Goal: Information Seeking & Learning: Compare options

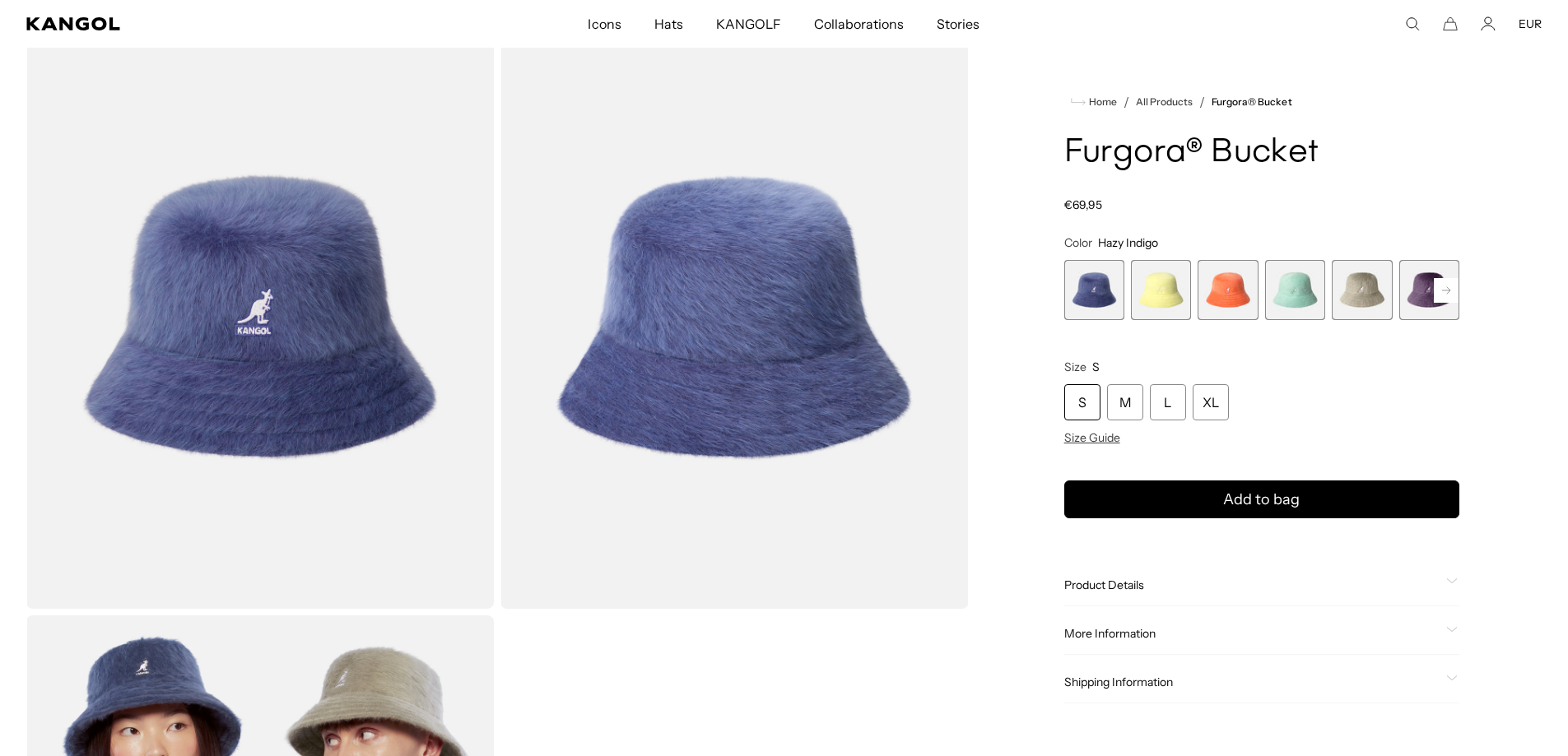
scroll to position [0, 339]
click at [1442, 285] on rect at bounding box center [1446, 290] width 25 height 25
click at [1413, 290] on span "7 of 10" at bounding box center [1430, 290] width 60 height 60
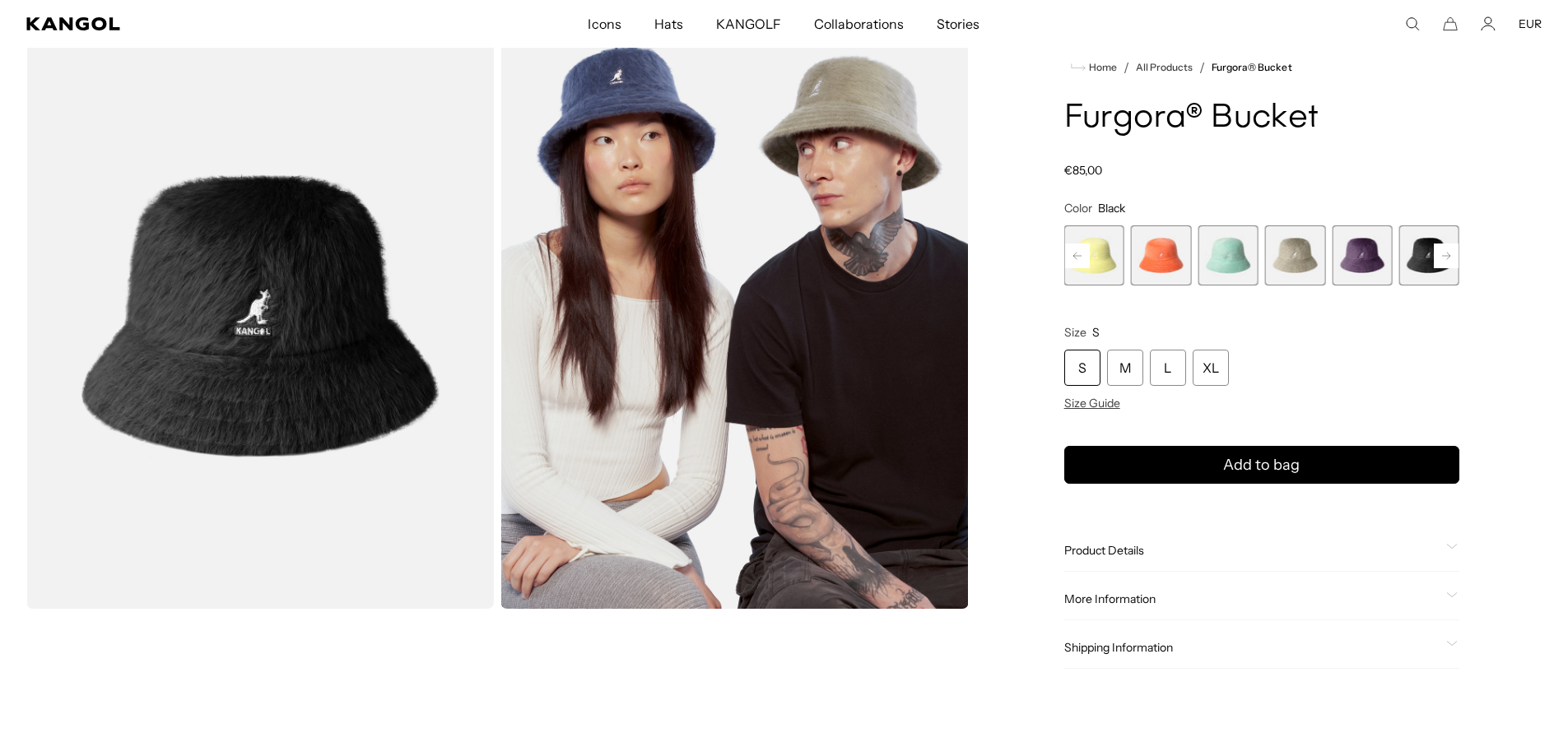
scroll to position [0, 339]
drag, startPoint x: 1068, startPoint y: 105, endPoint x: 1311, endPoint y: 115, distance: 243.2
click at [1311, 115] on h1 "Furgora® Bucket" at bounding box center [1261, 119] width 395 height 37
copy h1 "Furgora® Bucke"
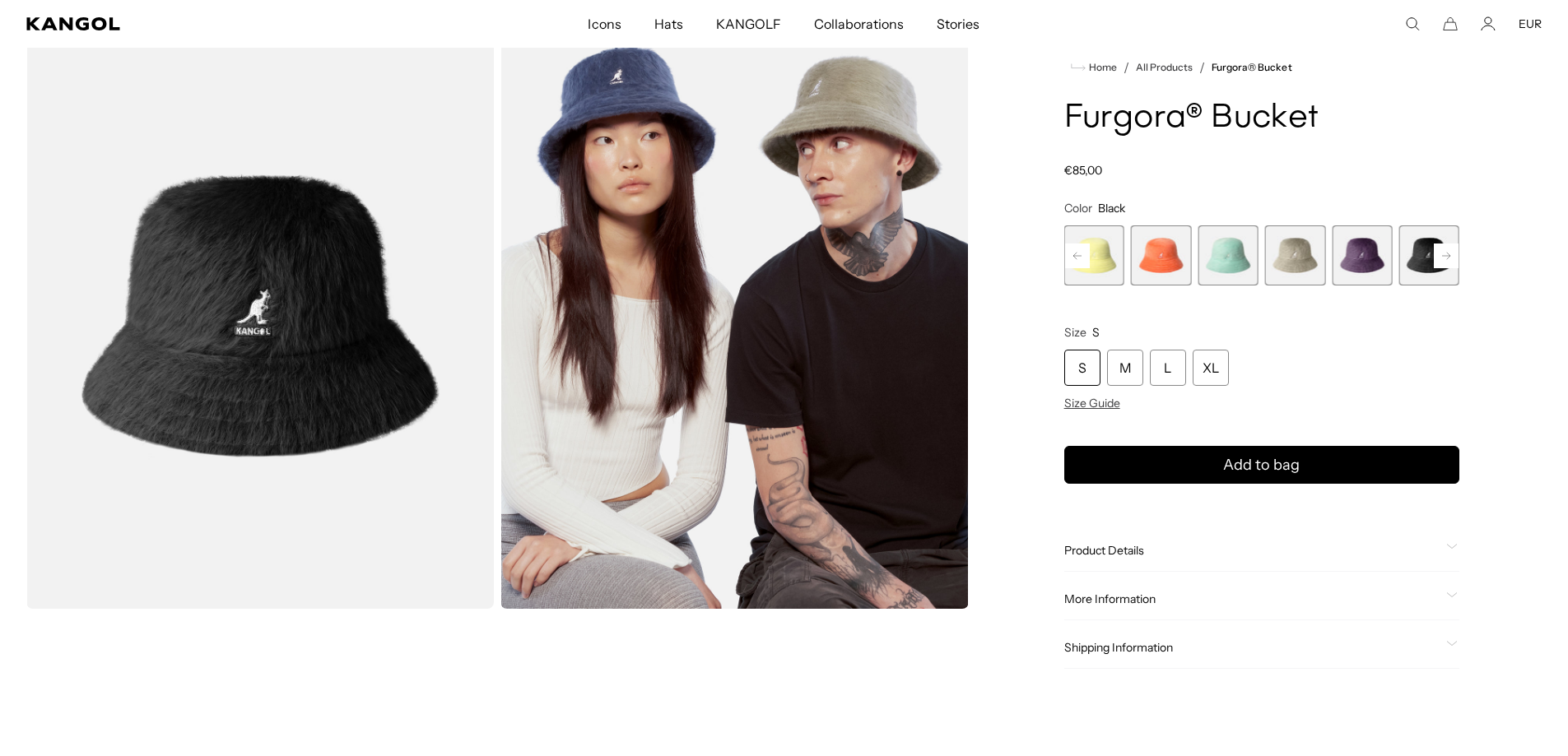
click at [1135, 543] on span "Product Details" at bounding box center [1252, 551] width 376 height 15
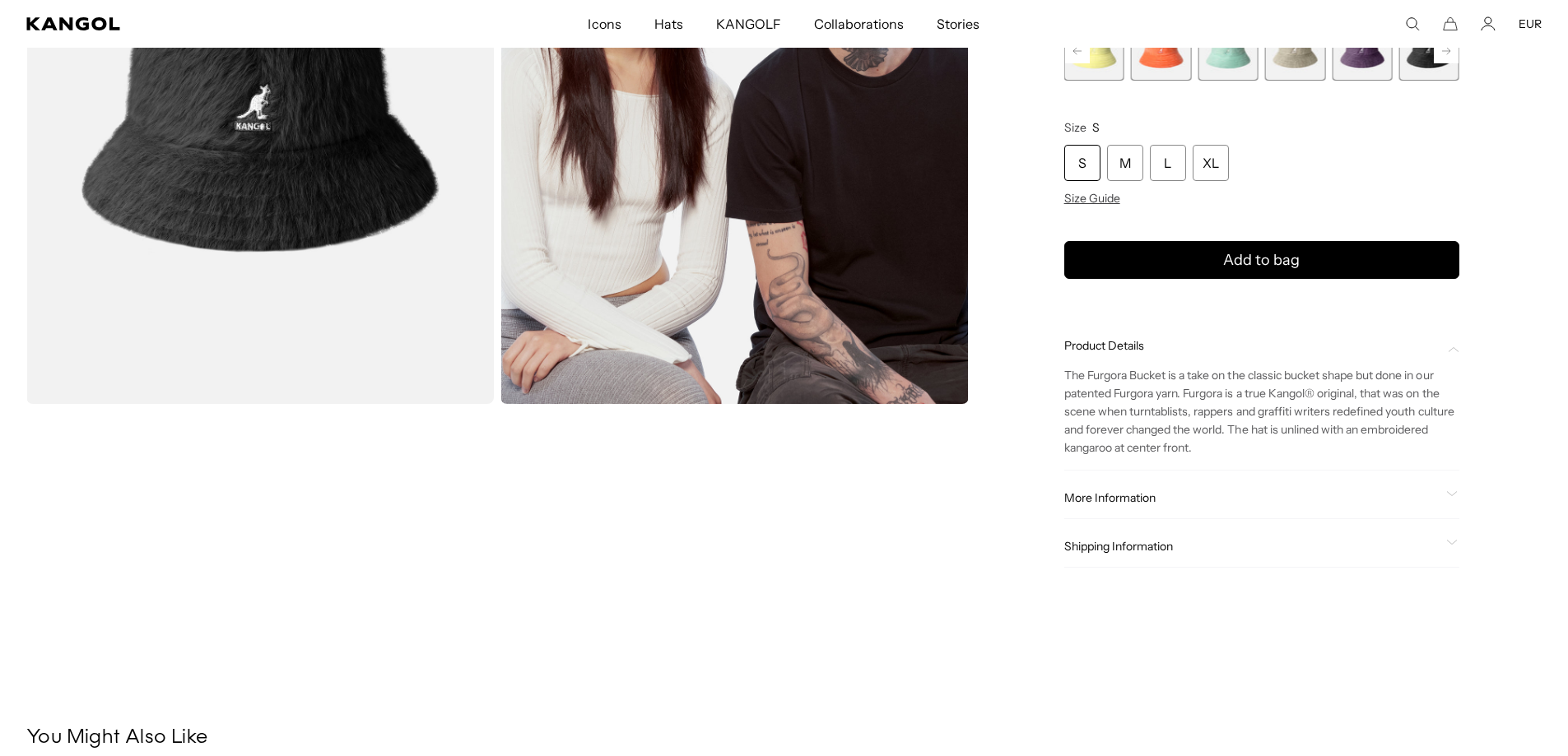
scroll to position [329, 0]
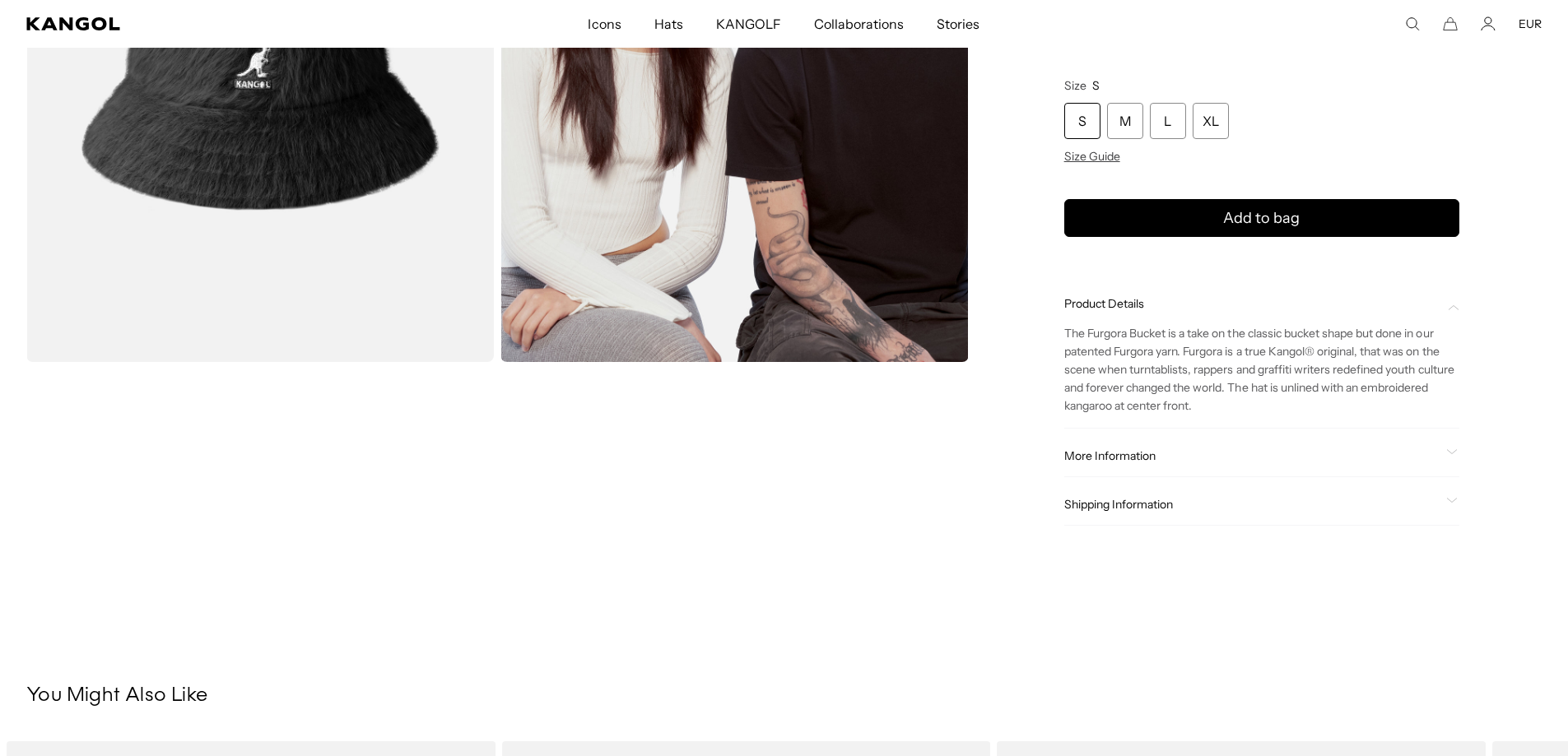
click at [1142, 455] on span "More Information" at bounding box center [1252, 456] width 376 height 15
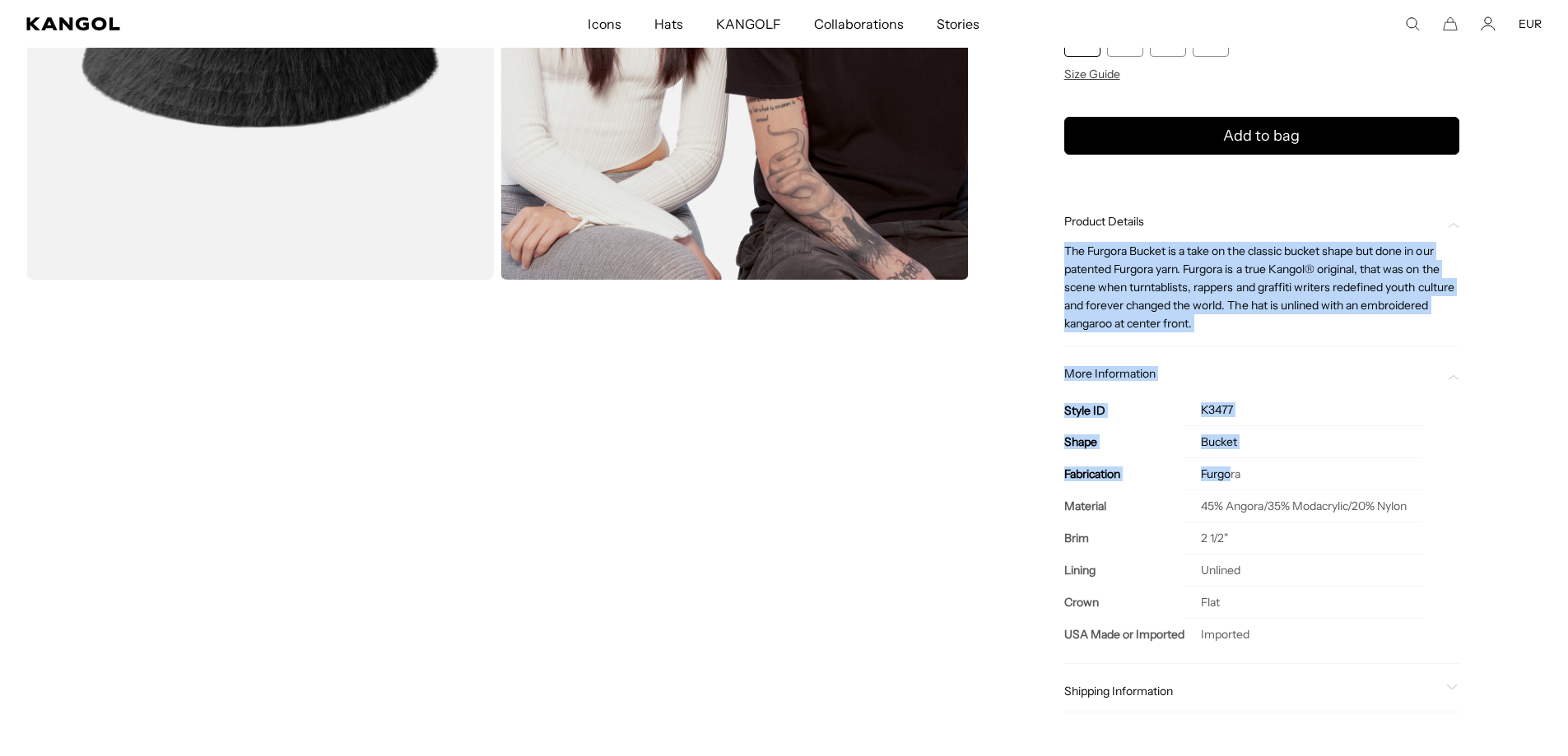
scroll to position [0, 0]
drag, startPoint x: 1059, startPoint y: 243, endPoint x: 1273, endPoint y: 601, distance: 417.1
click at [1273, 601] on div "Home / All Products / Furgora® Bucket Furgora® Bucket Regular price €85,00 Regu…" at bounding box center [1262, 221] width 560 height 1050
copy div "The Furgora Bucket is a take on the classic bucket shape but done in our patent…"
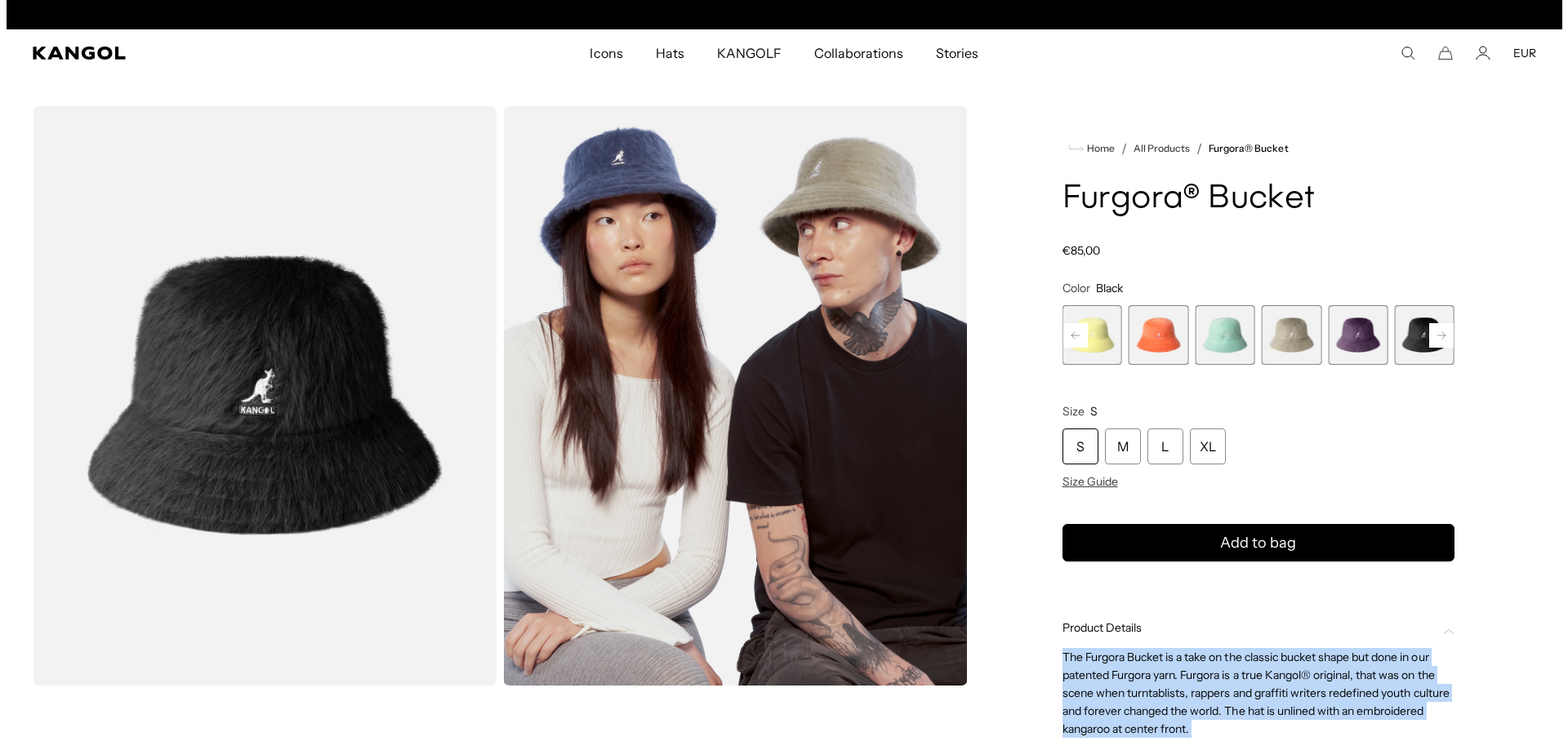
scroll to position [0, 0]
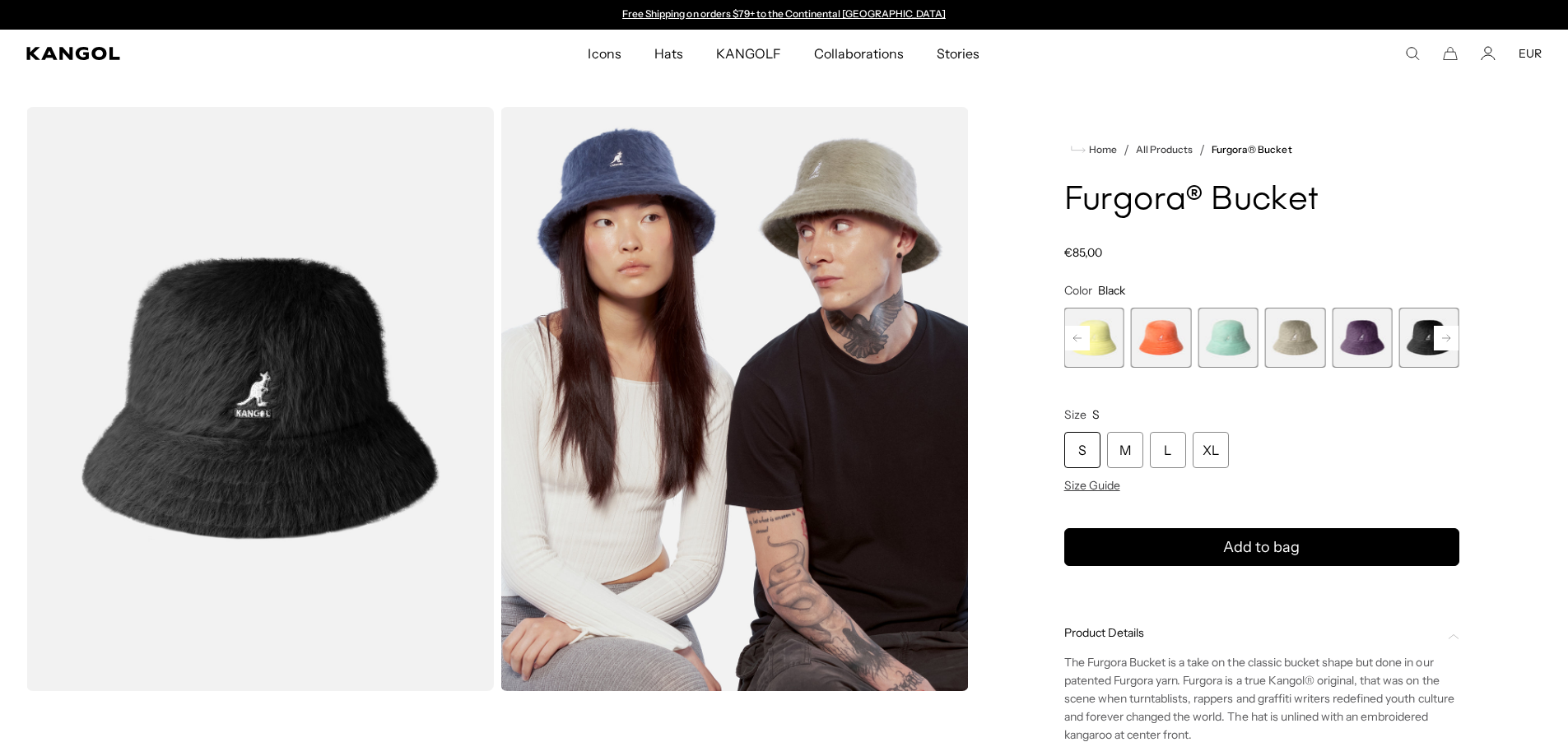
click at [1417, 56] on icon "Search here" at bounding box center [1412, 53] width 15 height 15
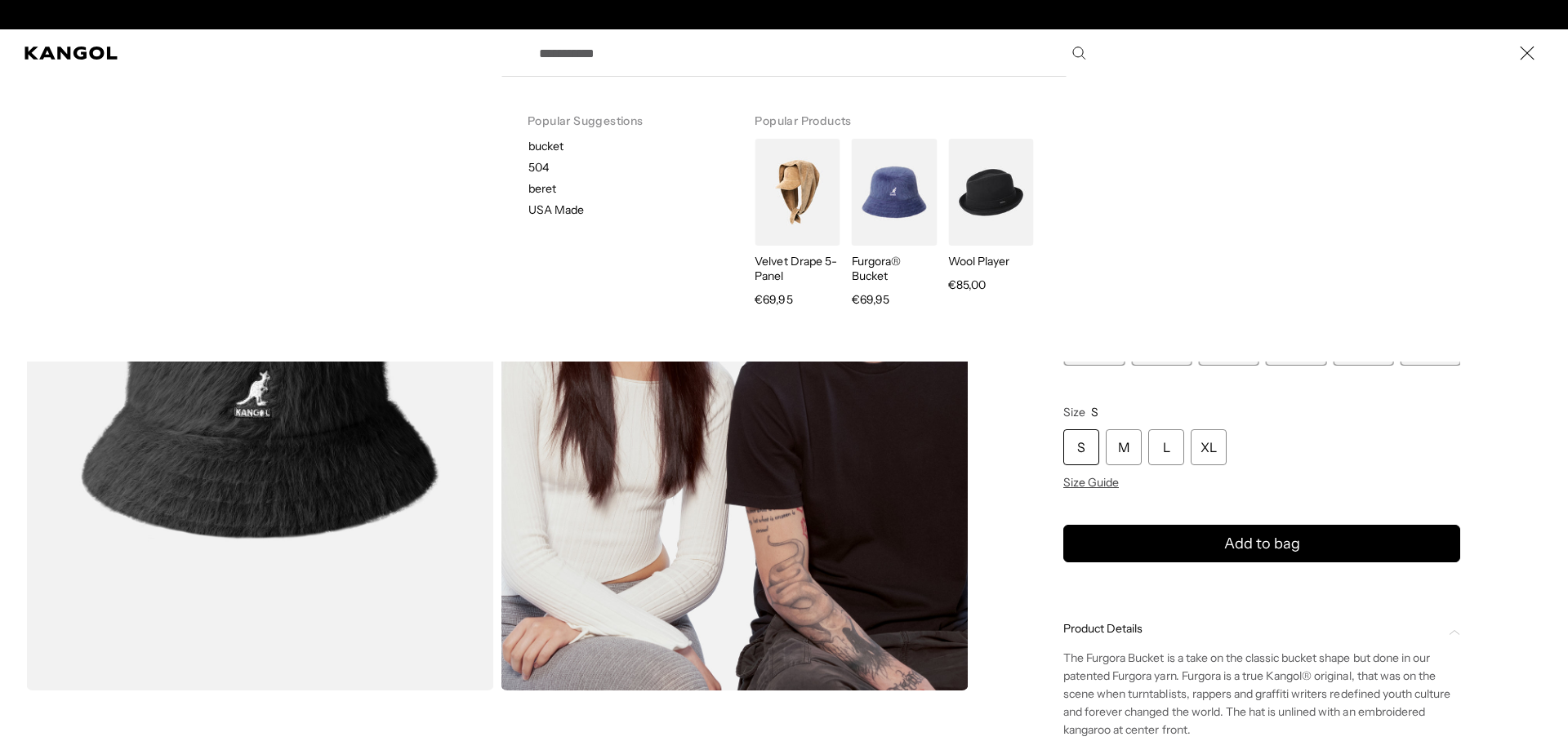
click at [824, 55] on input "Search here" at bounding box center [811, 53] width 564 height 41
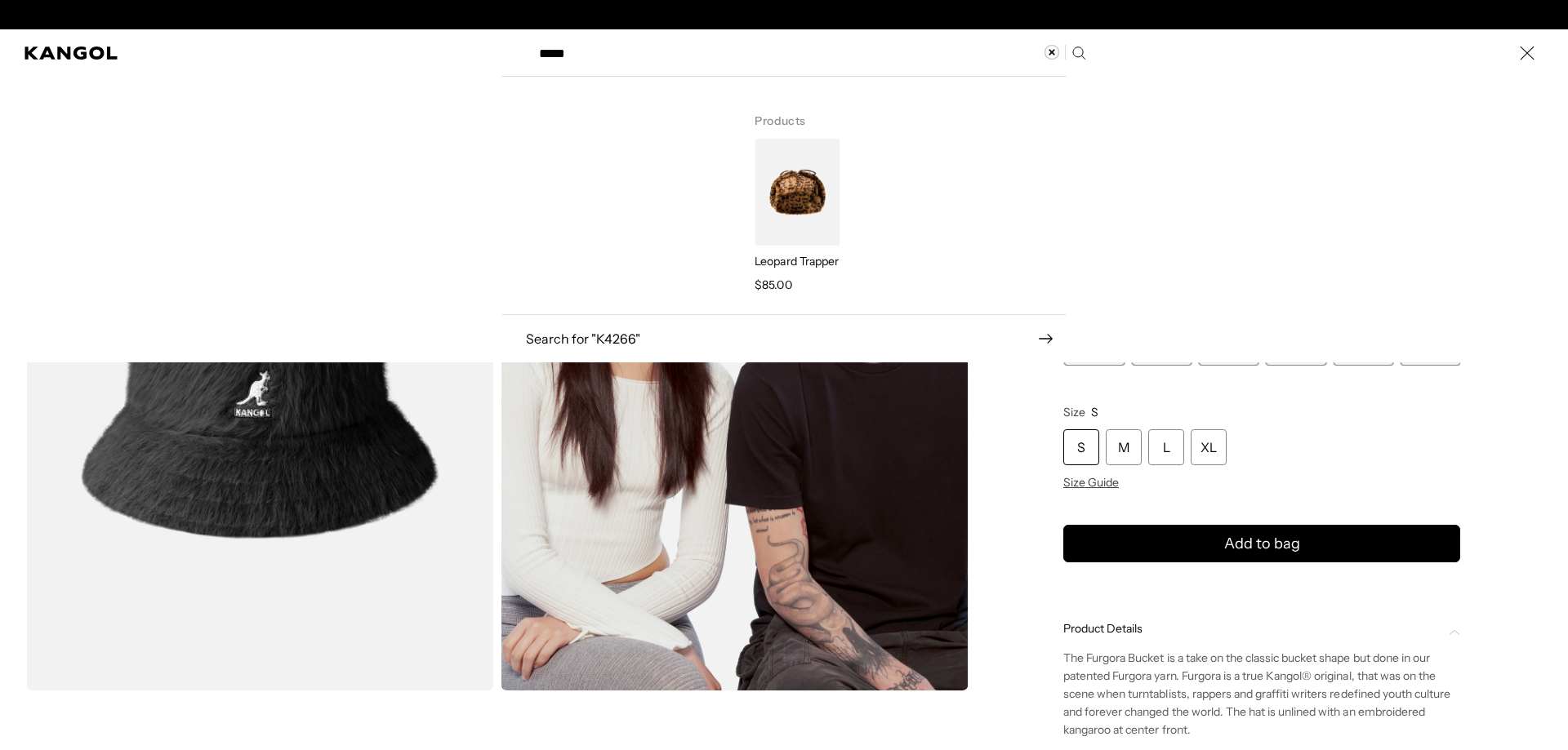
scroll to position [0, 336]
type input "*****"
click at [799, 205] on img "Search here" at bounding box center [796, 193] width 85 height 107
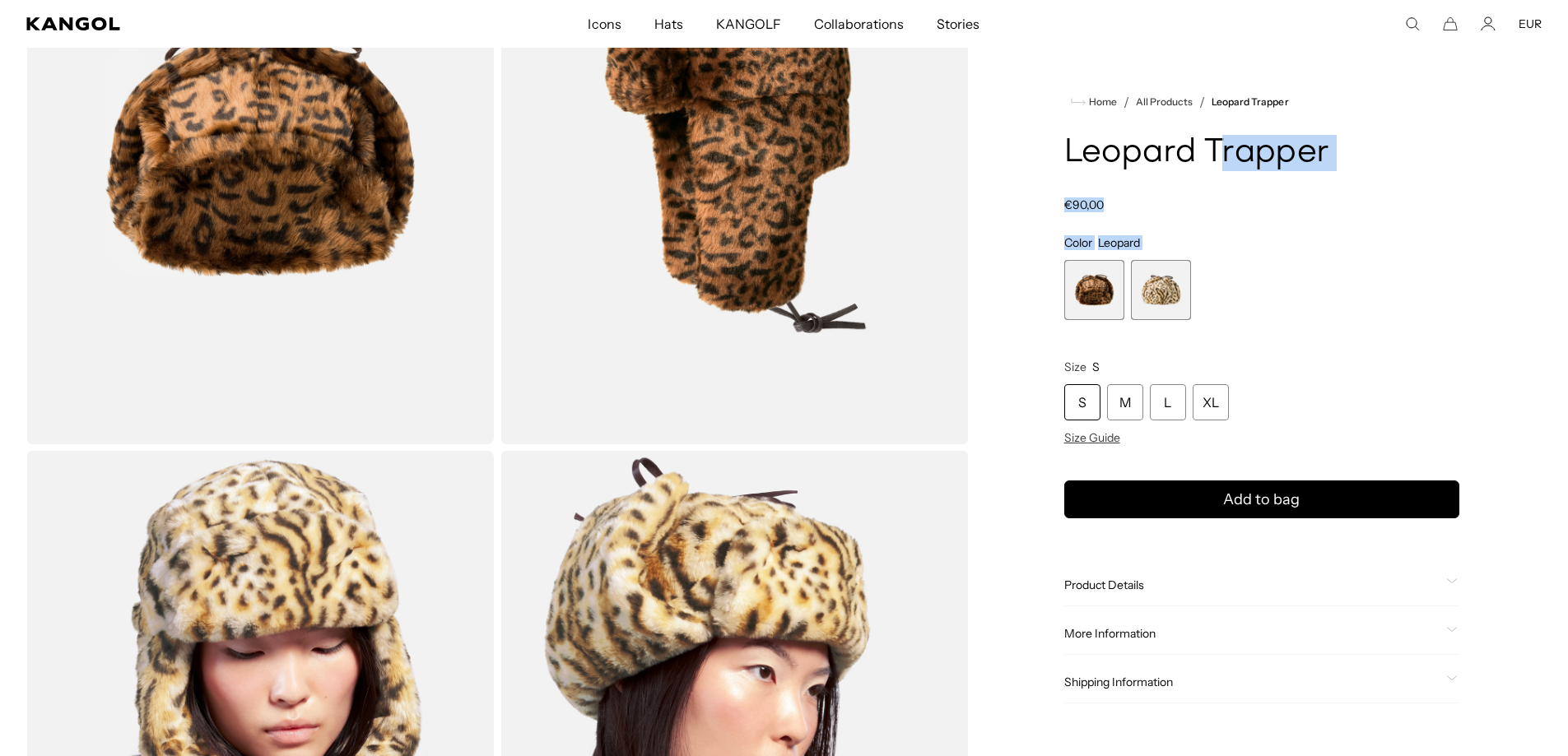
drag, startPoint x: 1062, startPoint y: 148, endPoint x: 1217, endPoint y: 166, distance: 156.0
click at [1217, 166] on div "Home / All Products / Leopard Trapper Leopard Trapper Regular price €90,00 Regu…" at bounding box center [1262, 448] width 560 height 1177
click at [1215, 165] on h1 "Leopard Trapper" at bounding box center [1261, 153] width 395 height 37
click at [1215, 163] on h1 "Leopard Trapper" at bounding box center [1261, 153] width 395 height 37
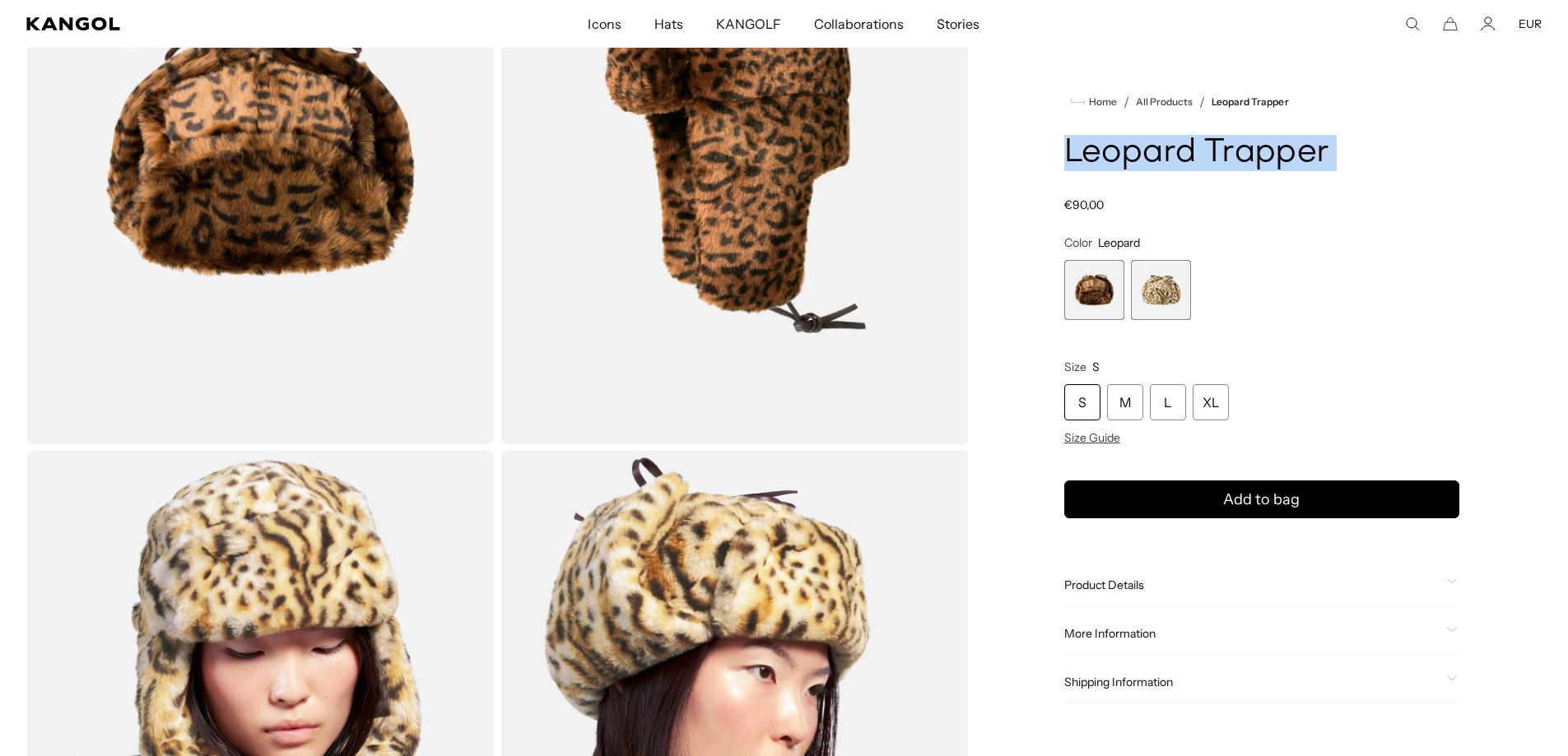
scroll to position [0, 339]
click at [1146, 582] on span "Product Details" at bounding box center [1252, 586] width 376 height 15
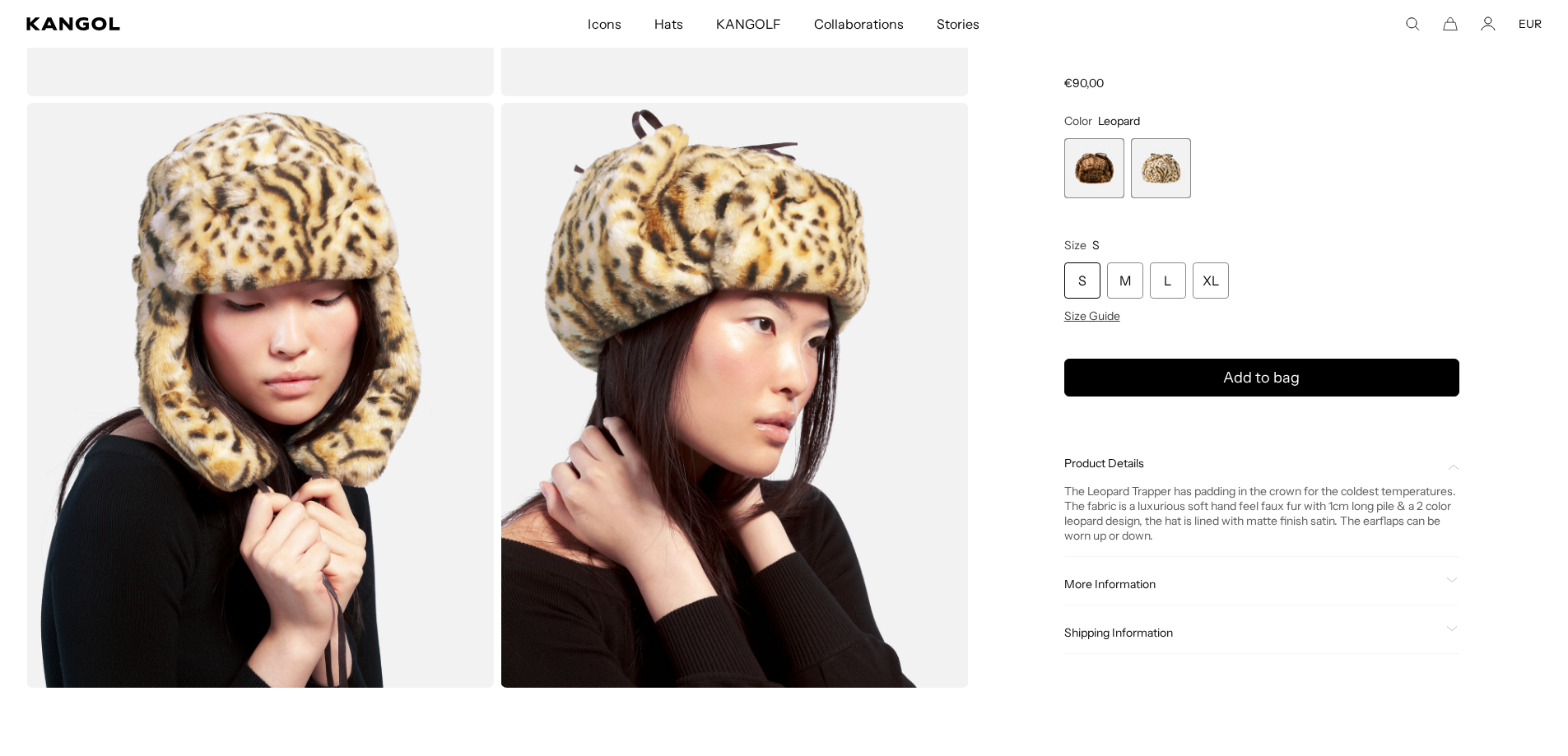
scroll to position [740, 0]
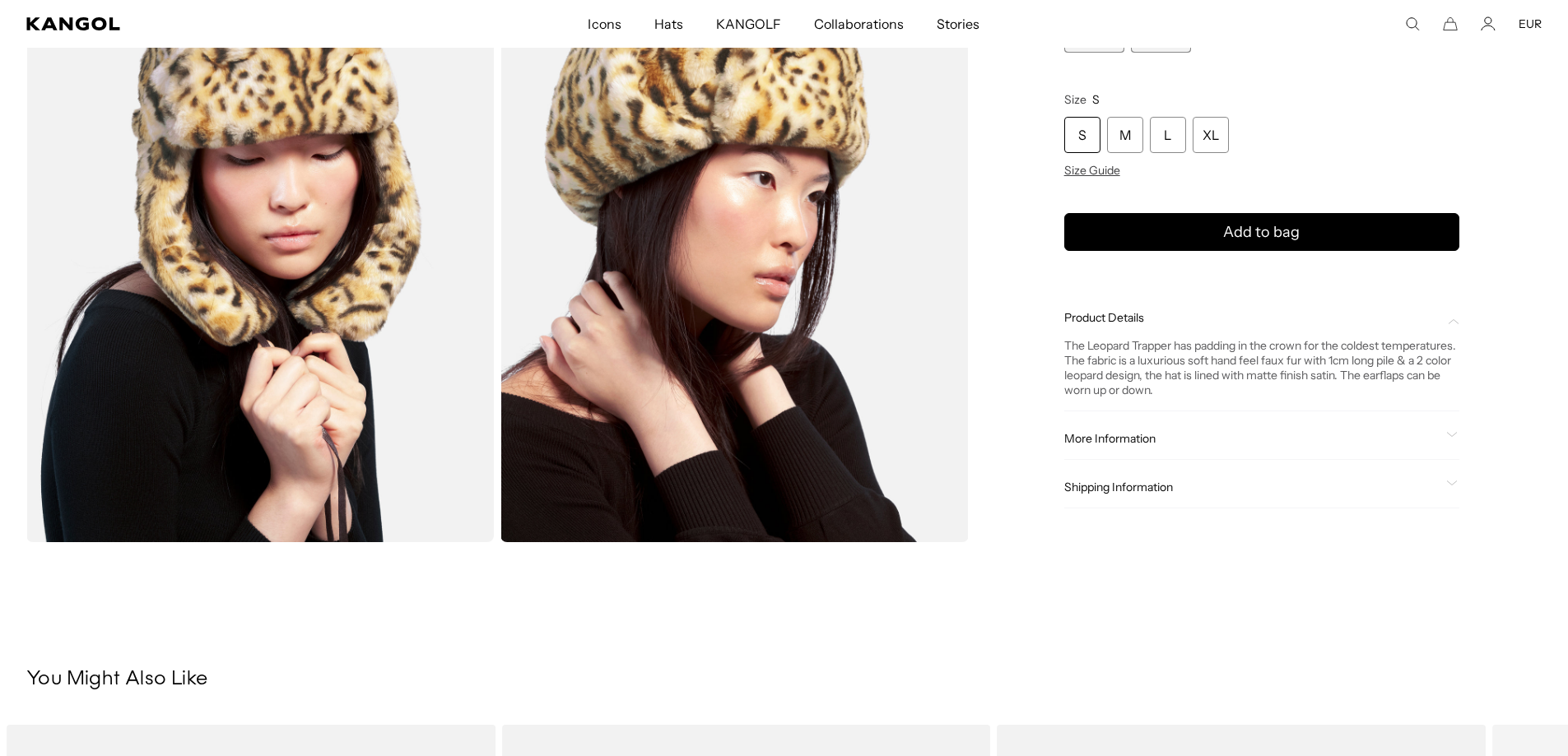
click at [1134, 438] on span "More Information" at bounding box center [1252, 440] width 376 height 15
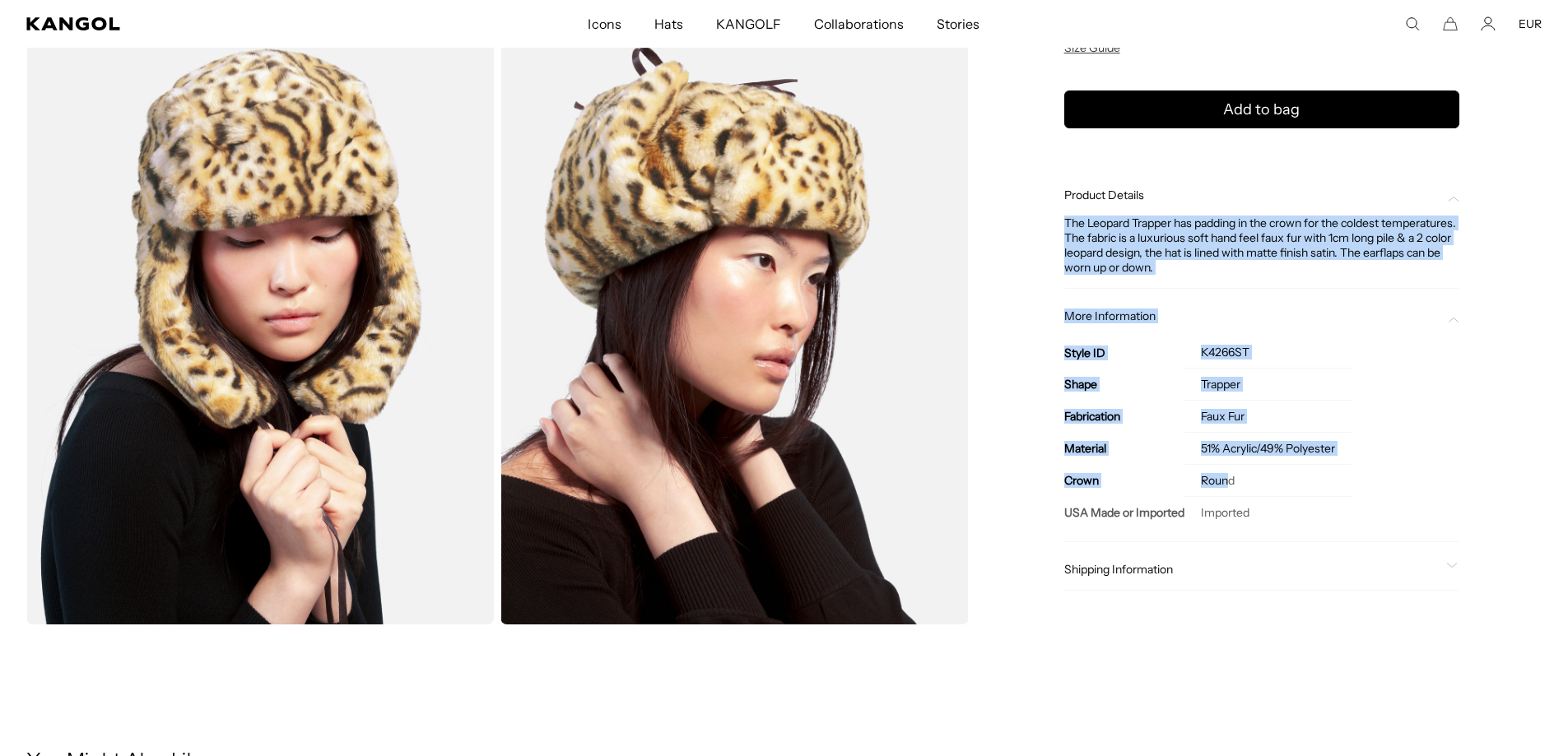
scroll to position [0, 0]
drag, startPoint x: 1067, startPoint y: 221, endPoint x: 1257, endPoint y: 492, distance: 331.0
click at [1257, 492] on div "Product Details The Leopard Trapper has padding in the crown for the coldest te…" at bounding box center [1261, 383] width 395 height 416
copy div "The Leopard Trapper has padding in the crown for the coldest temperatures. The …"
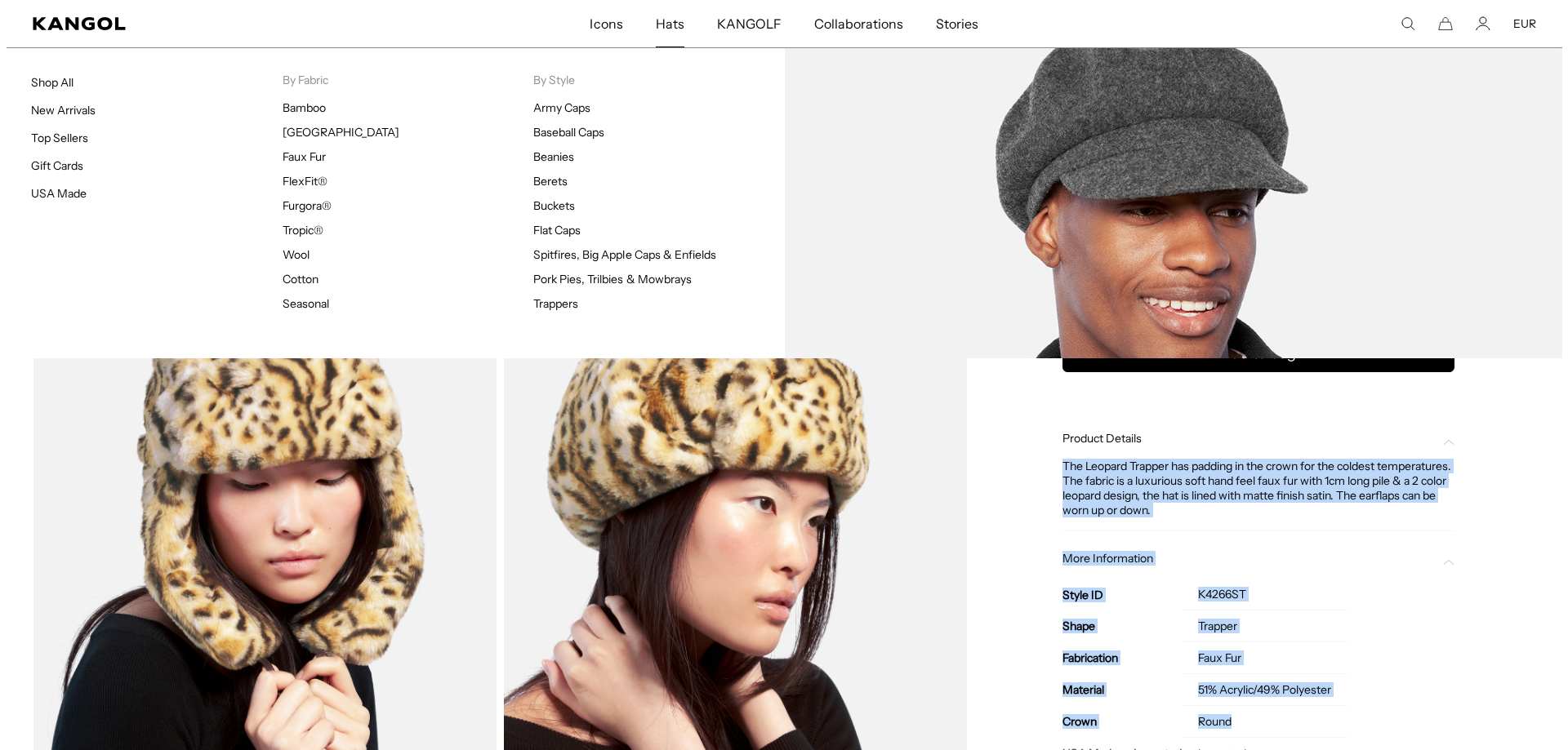
scroll to position [0, 0]
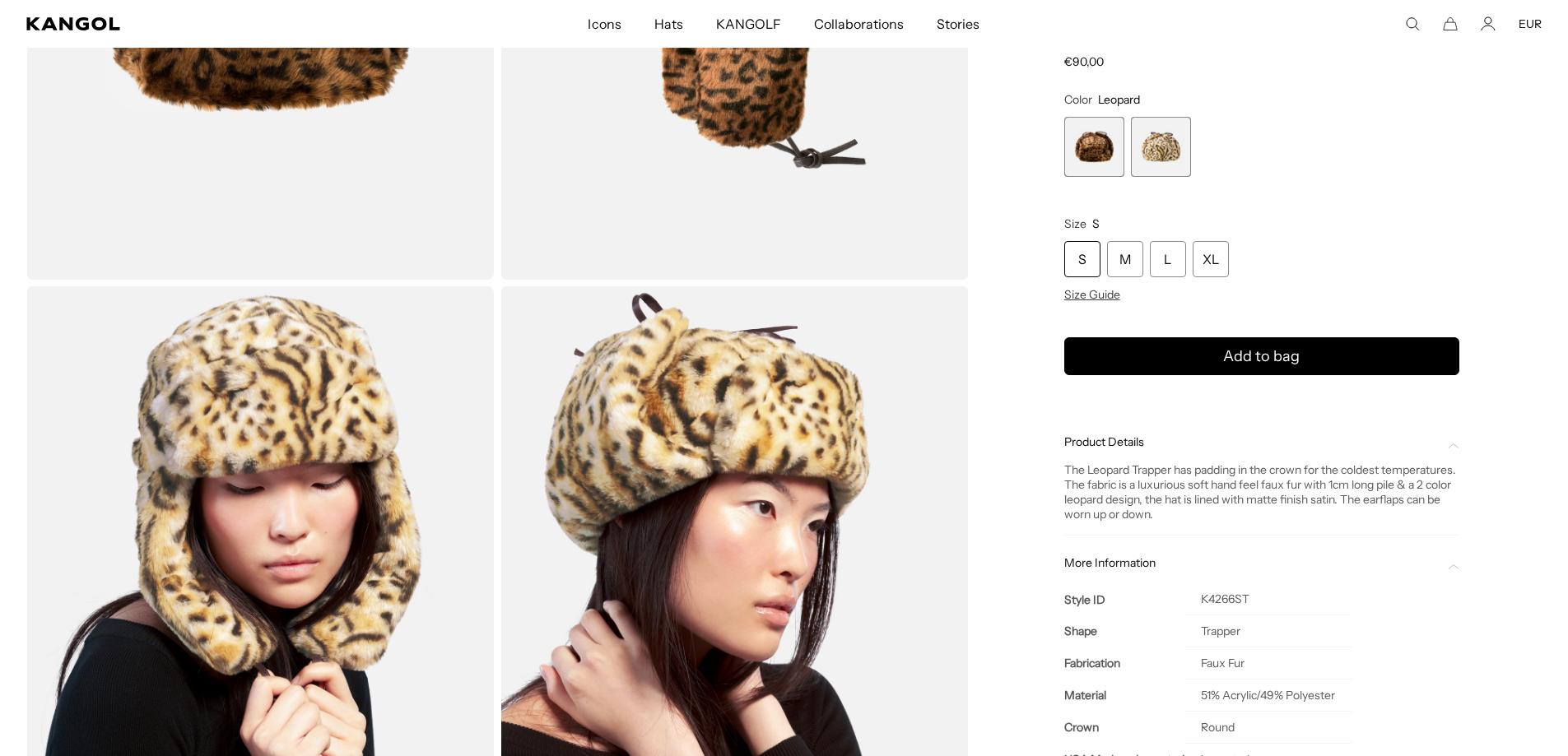
click at [1411, 23] on icon "Search here" at bounding box center [1412, 24] width 15 height 15
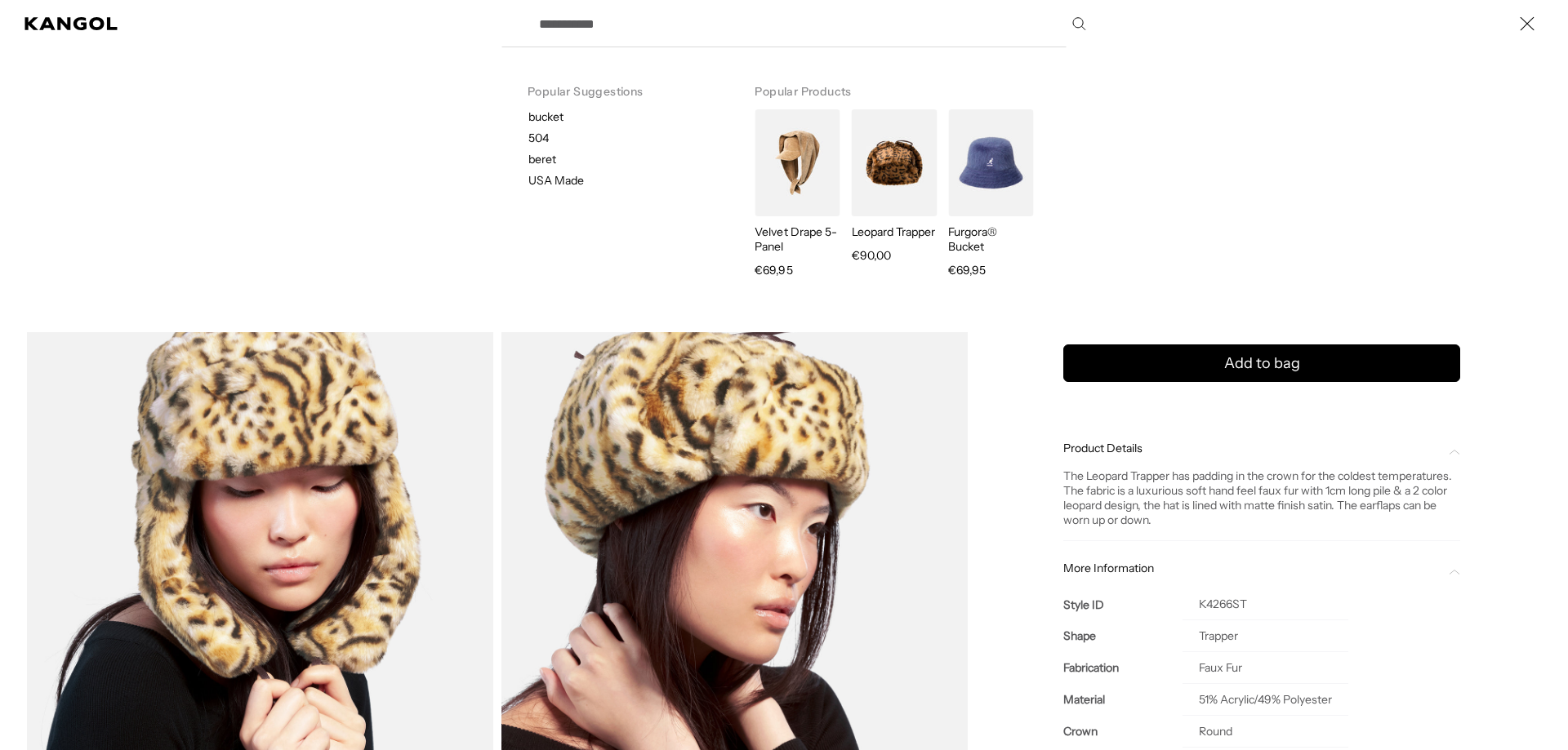
click at [696, 38] on input "Search here" at bounding box center [811, 24] width 564 height 41
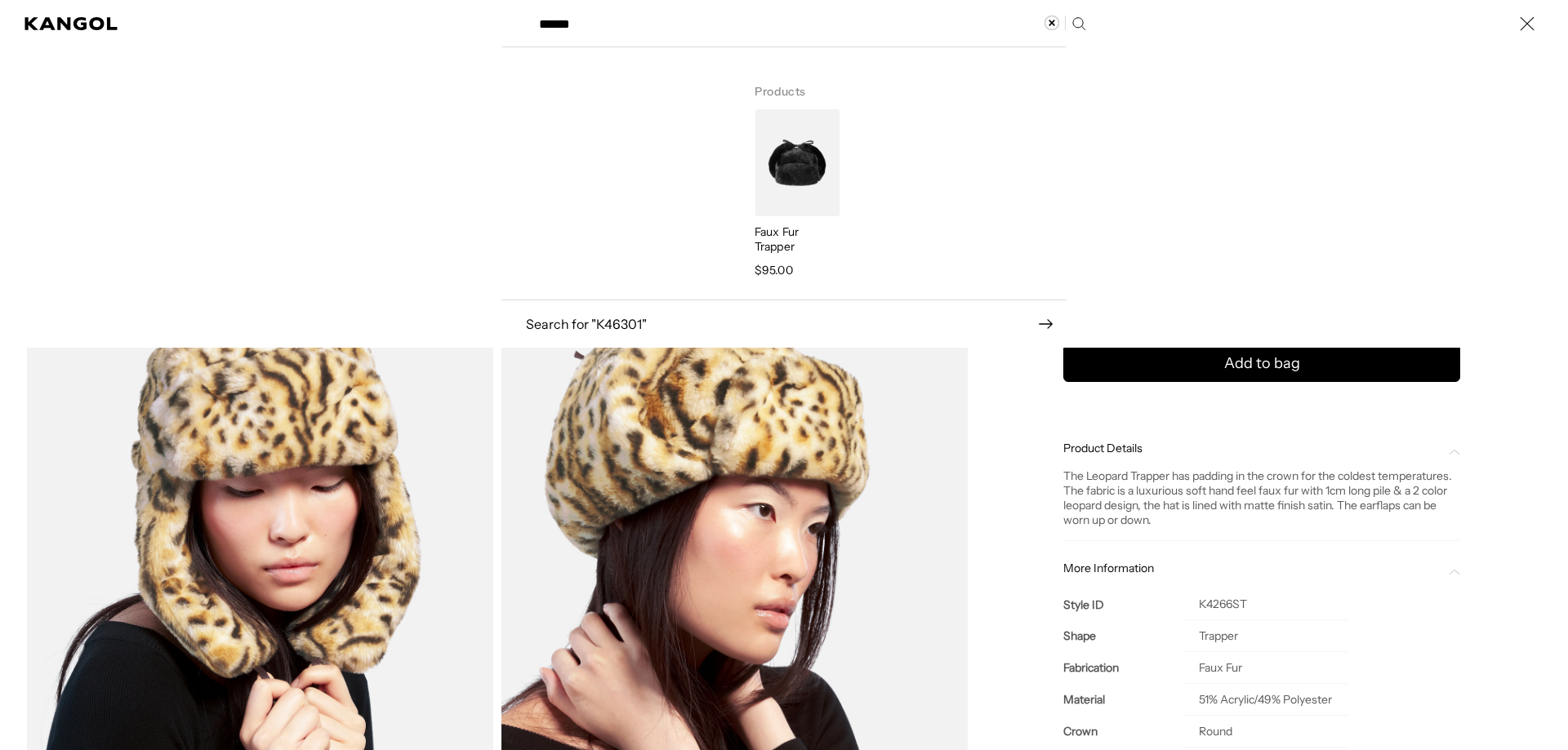
type input "******"
click at [787, 193] on img "Search here" at bounding box center [796, 163] width 85 height 107
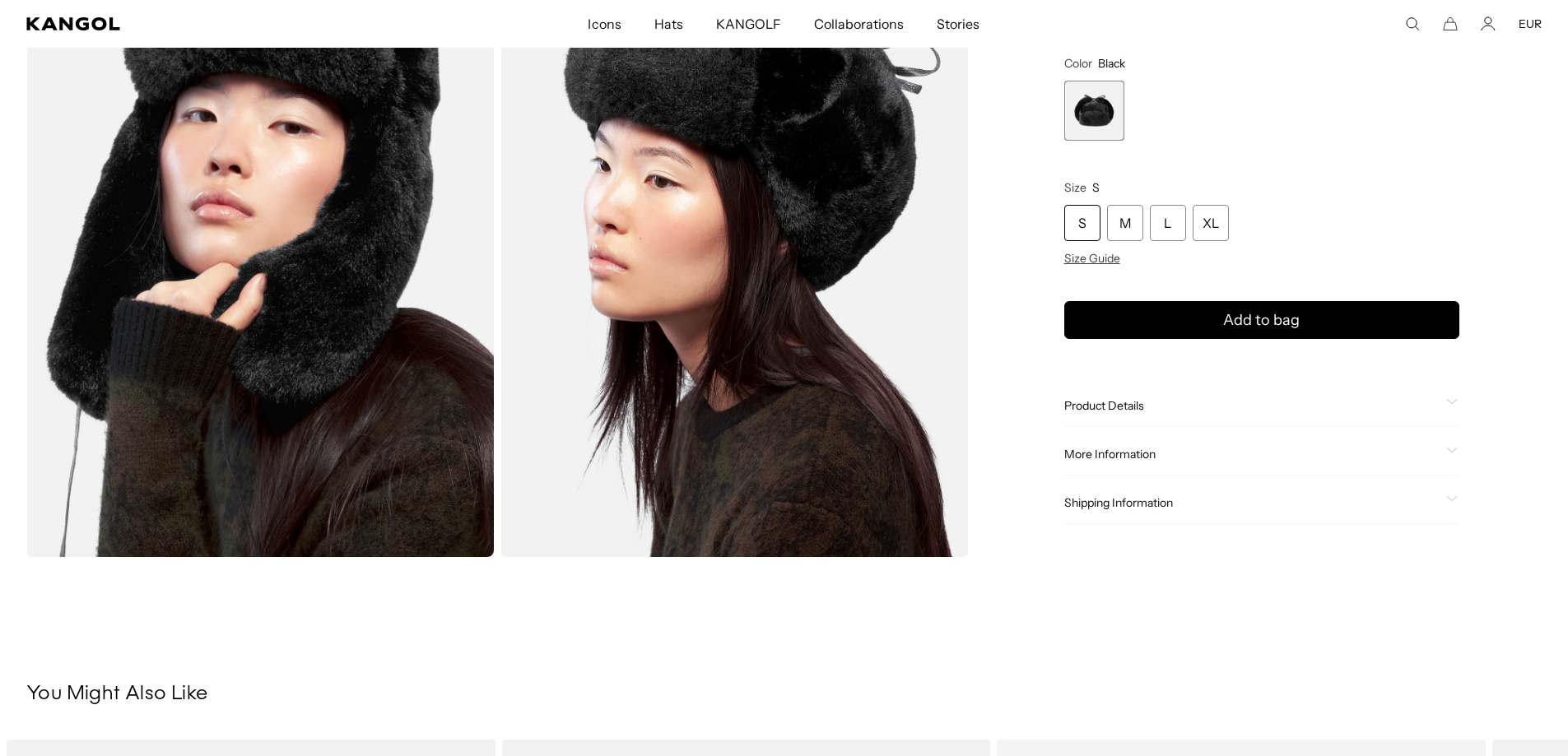
scroll to position [0, 339]
click at [1102, 412] on span "Product Details" at bounding box center [1252, 406] width 376 height 15
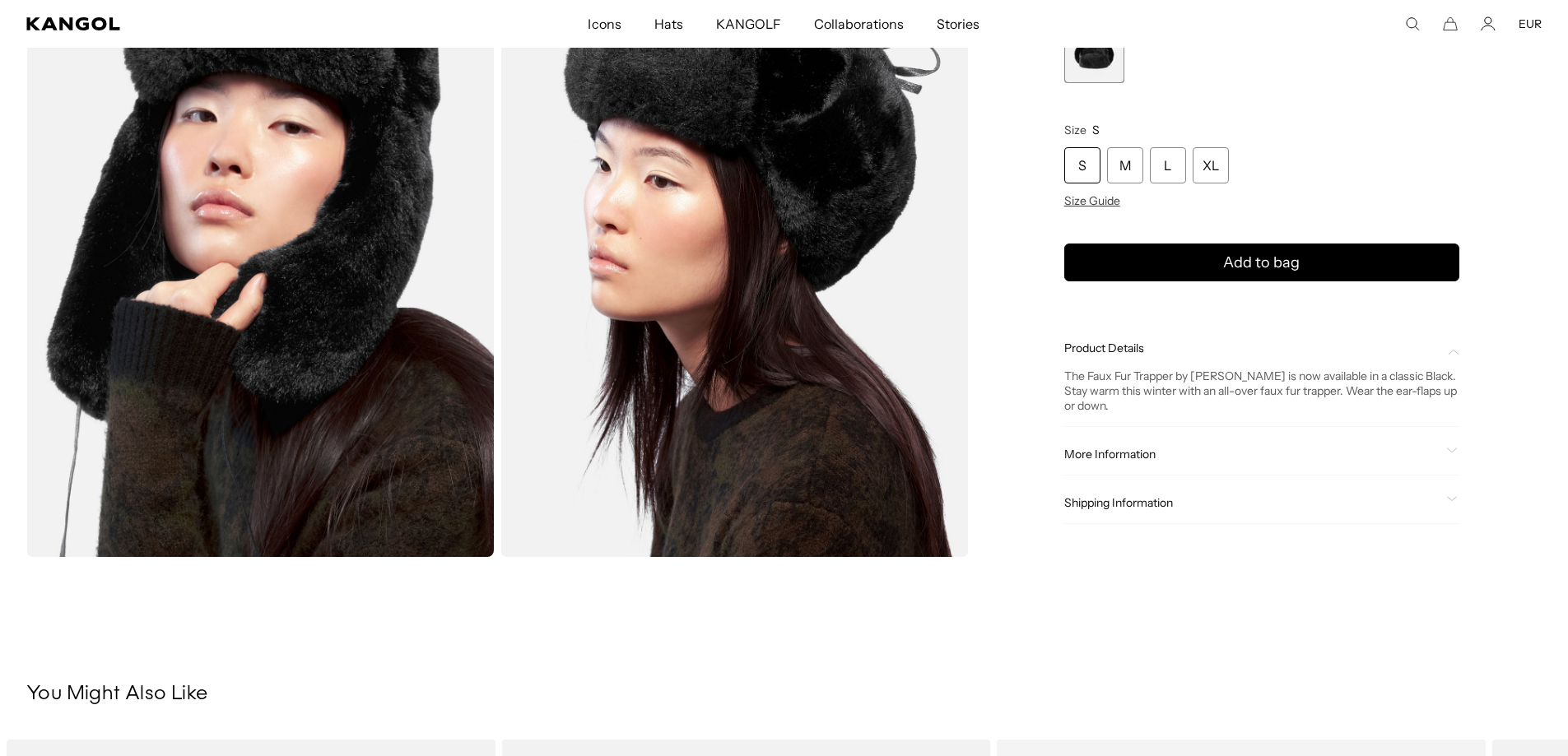
click at [1107, 461] on span "More Information" at bounding box center [1252, 455] width 376 height 15
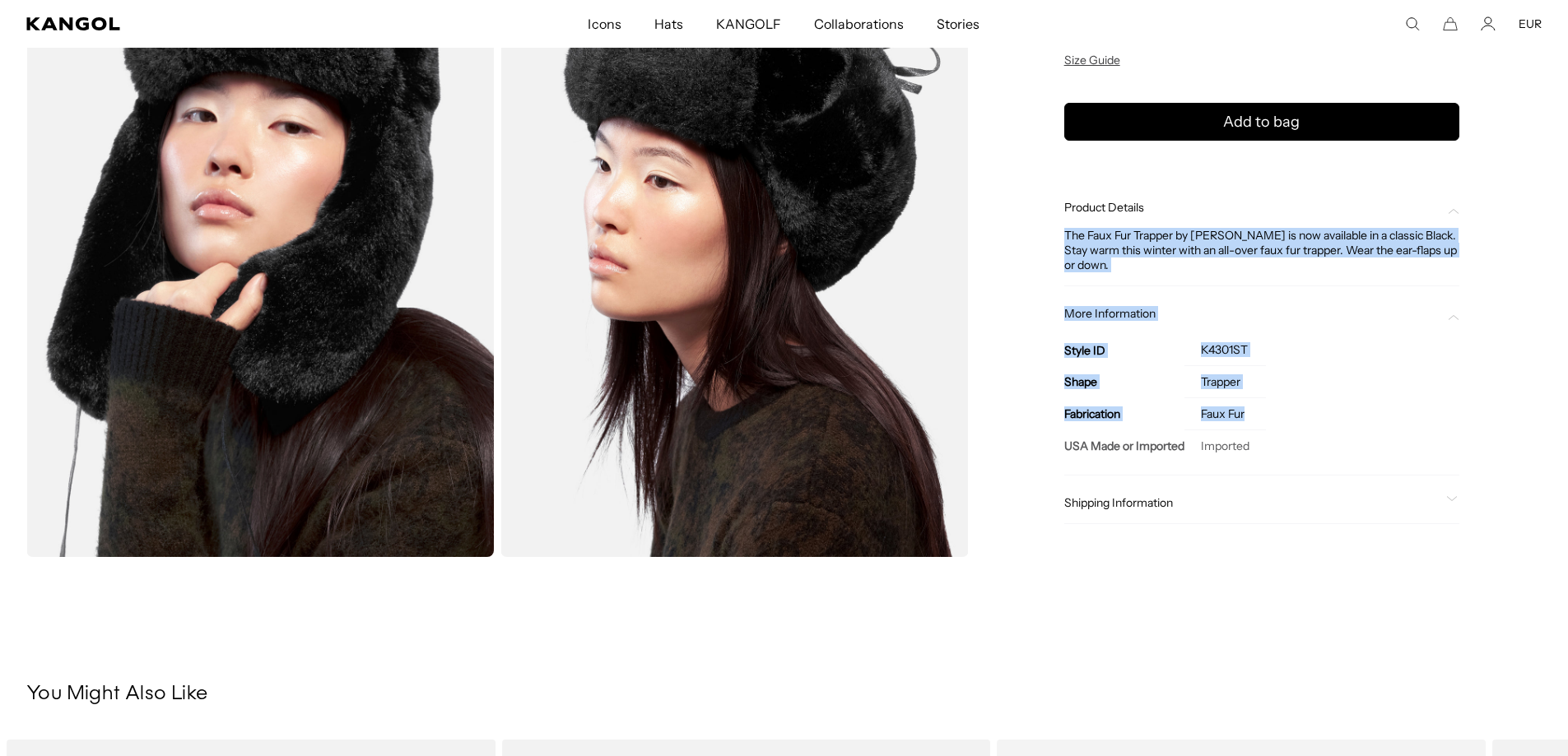
drag, startPoint x: 1066, startPoint y: 234, endPoint x: 1256, endPoint y: 412, distance: 260.4
click at [1256, 412] on div "Product Details The Faux Fur Trapper by Kangol is now available in a classic Bl…" at bounding box center [1261, 356] width 395 height 337
copy div "The Faux Fur Trapper by Kangol is now available in a classic Black. Stay warm t…"
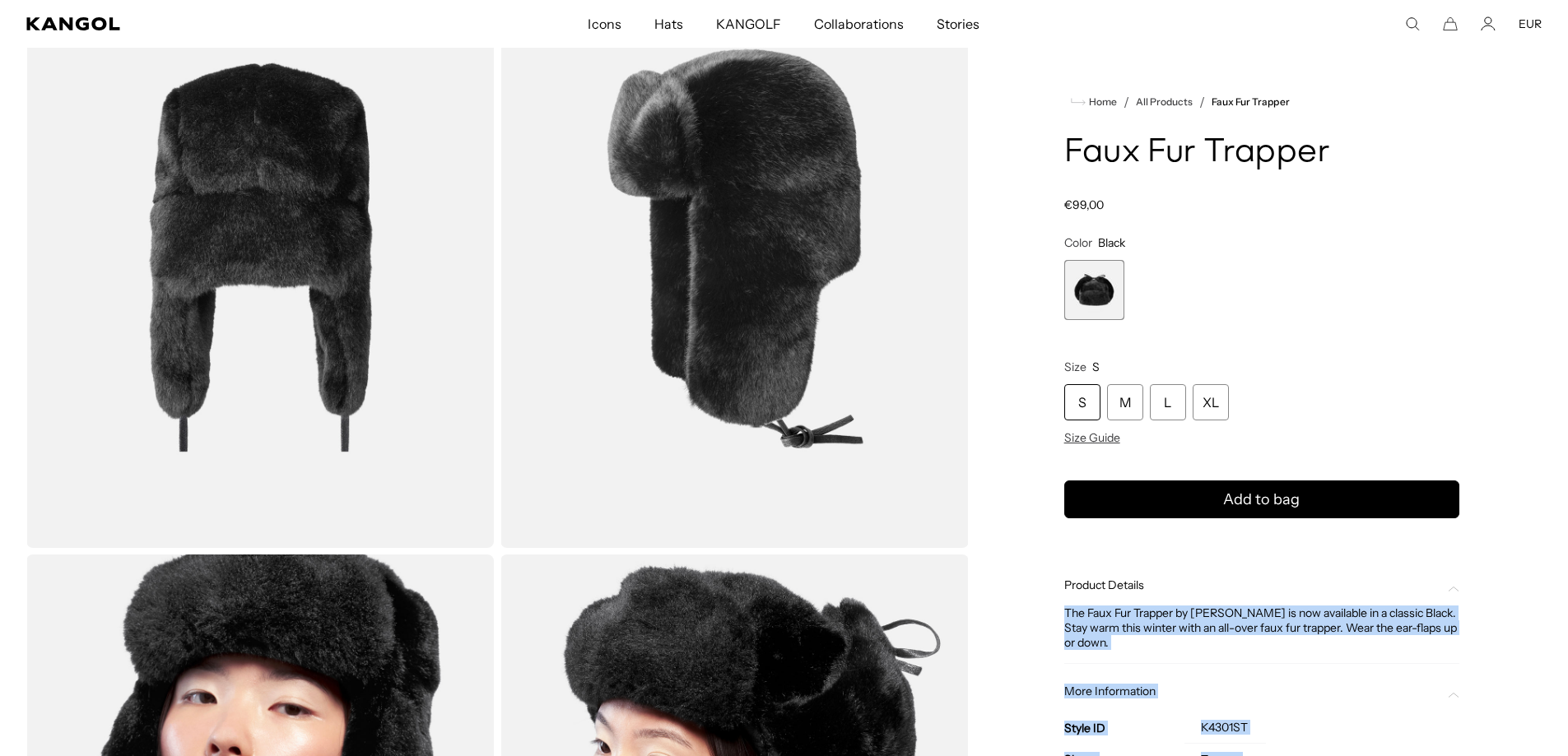
scroll to position [659, 0]
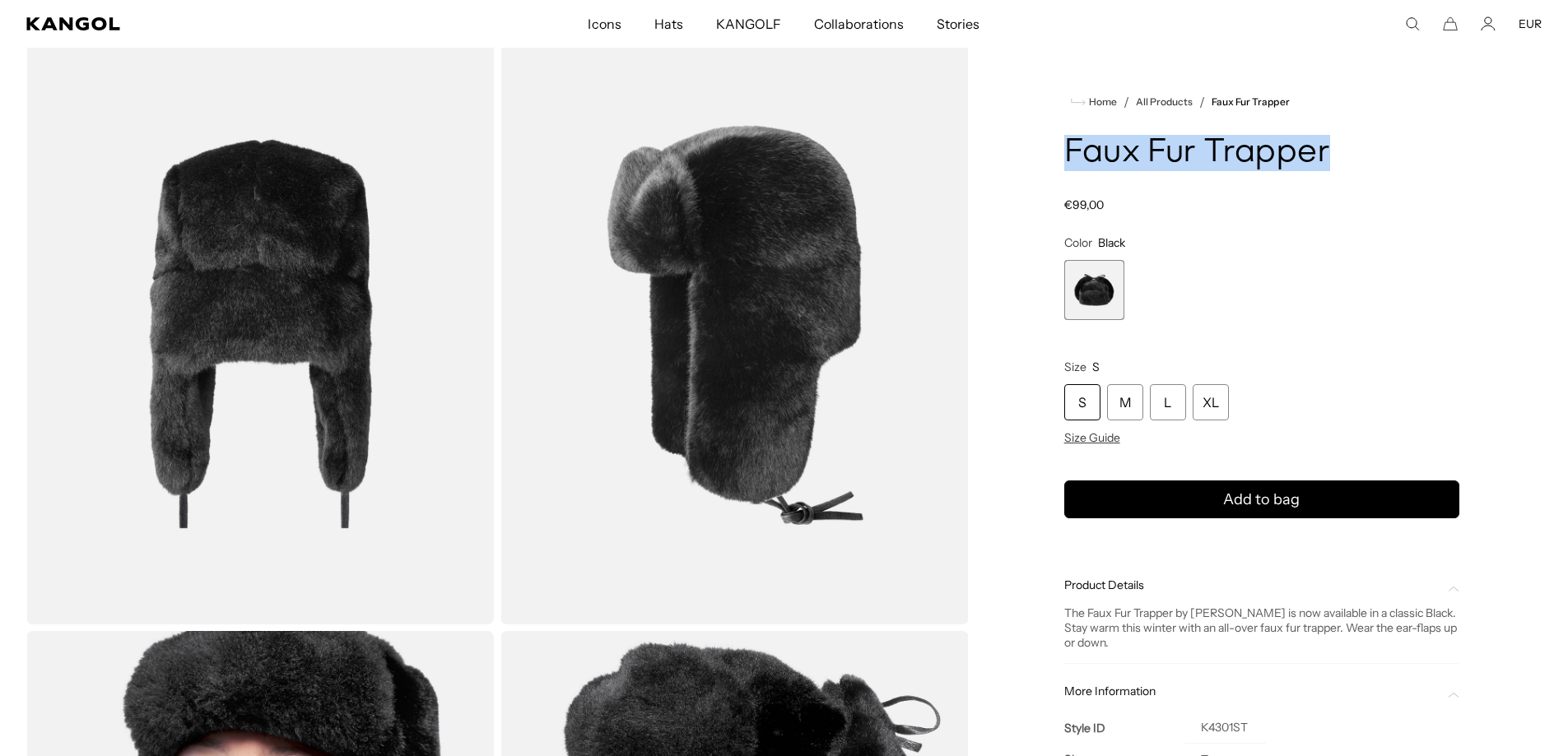
drag, startPoint x: 1069, startPoint y: 148, endPoint x: 1334, endPoint y: 164, distance: 265.5
click at [1334, 164] on h1 "Faux Fur Trapper" at bounding box center [1261, 153] width 395 height 37
copy h1 "Faux Fur Trapper"
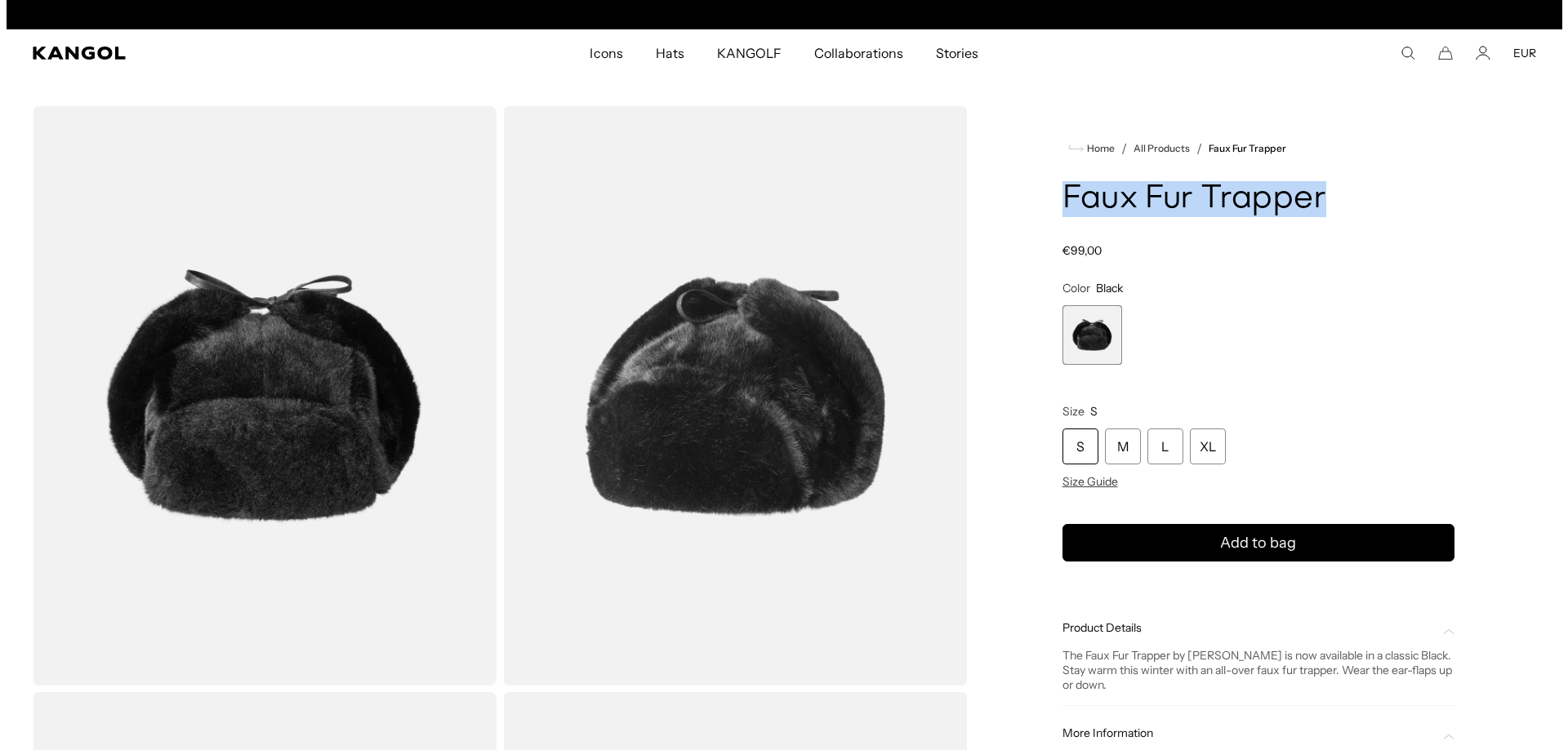
scroll to position [0, 336]
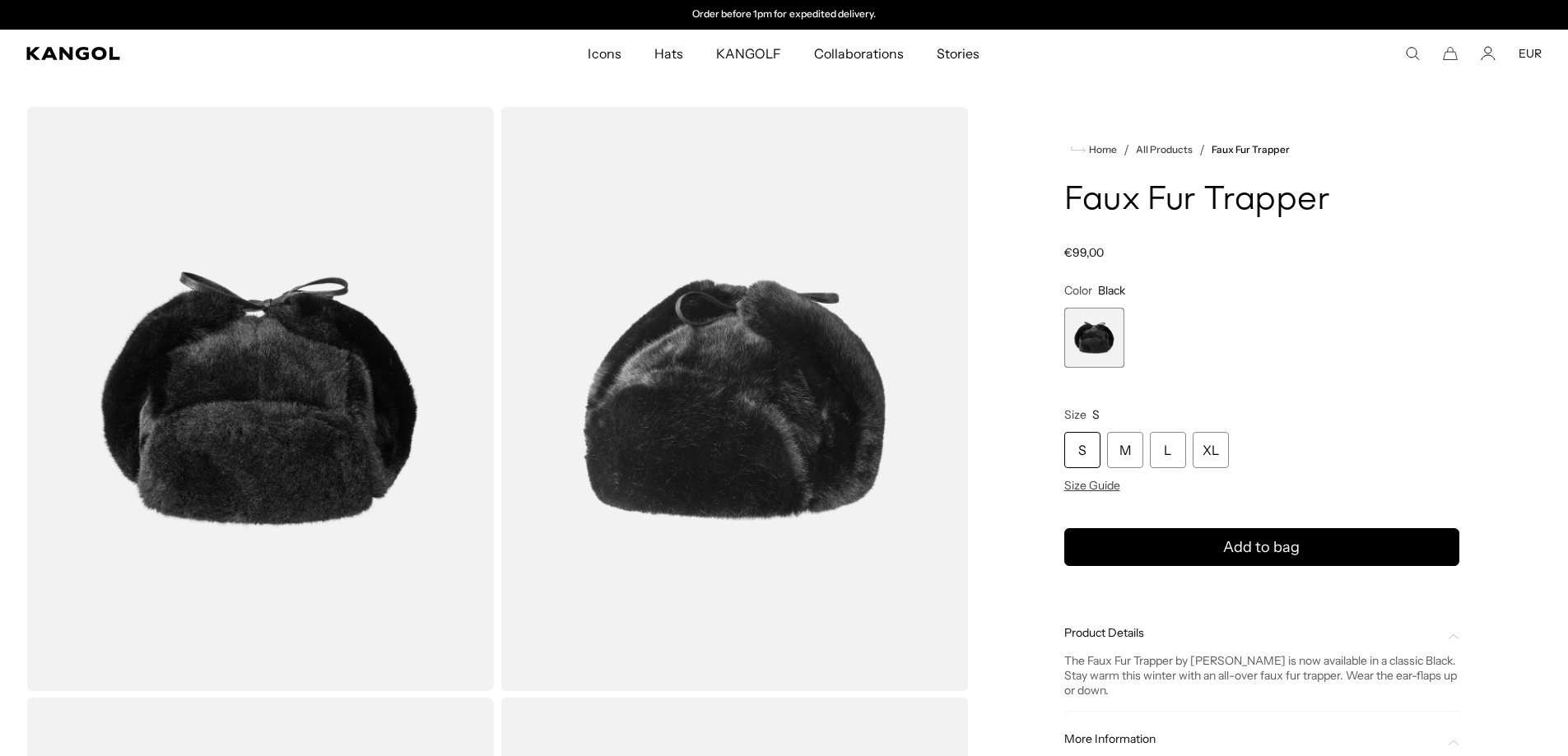
click at [1407, 51] on icon "Search here" at bounding box center [1412, 53] width 15 height 15
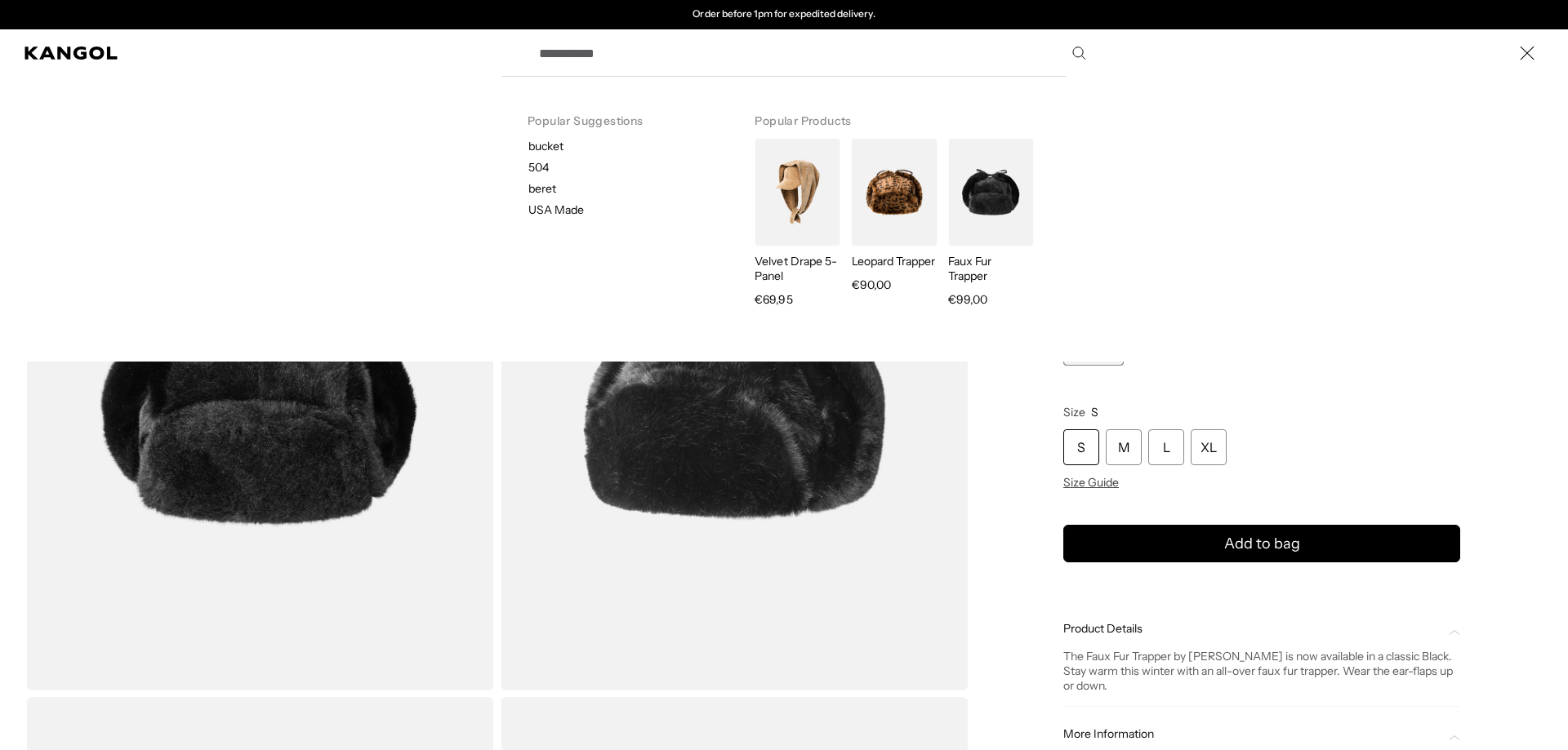
click at [777, 52] on input "Search here" at bounding box center [811, 53] width 564 height 41
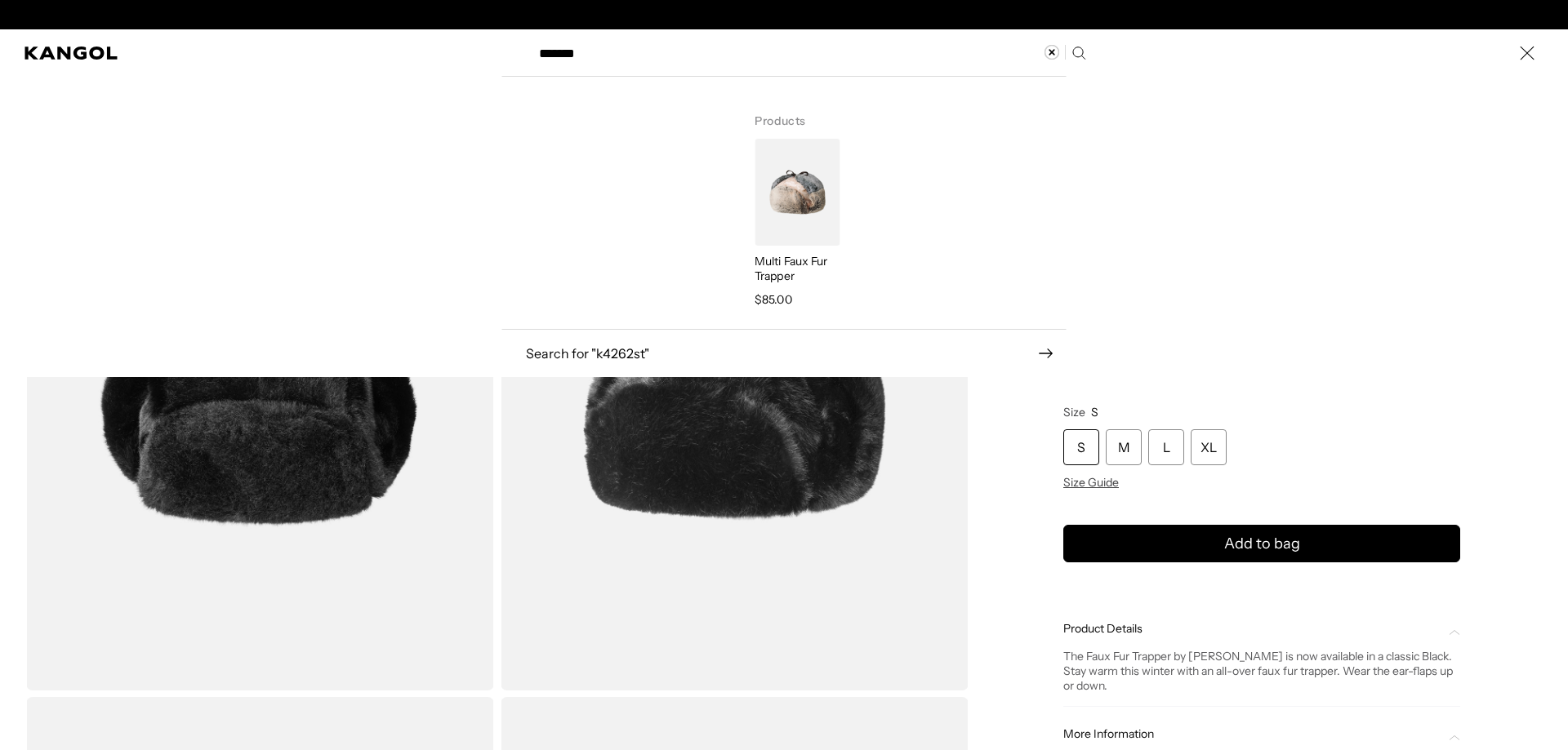
scroll to position [0, 0]
type input "*******"
click at [784, 215] on img "Search here" at bounding box center [796, 193] width 85 height 107
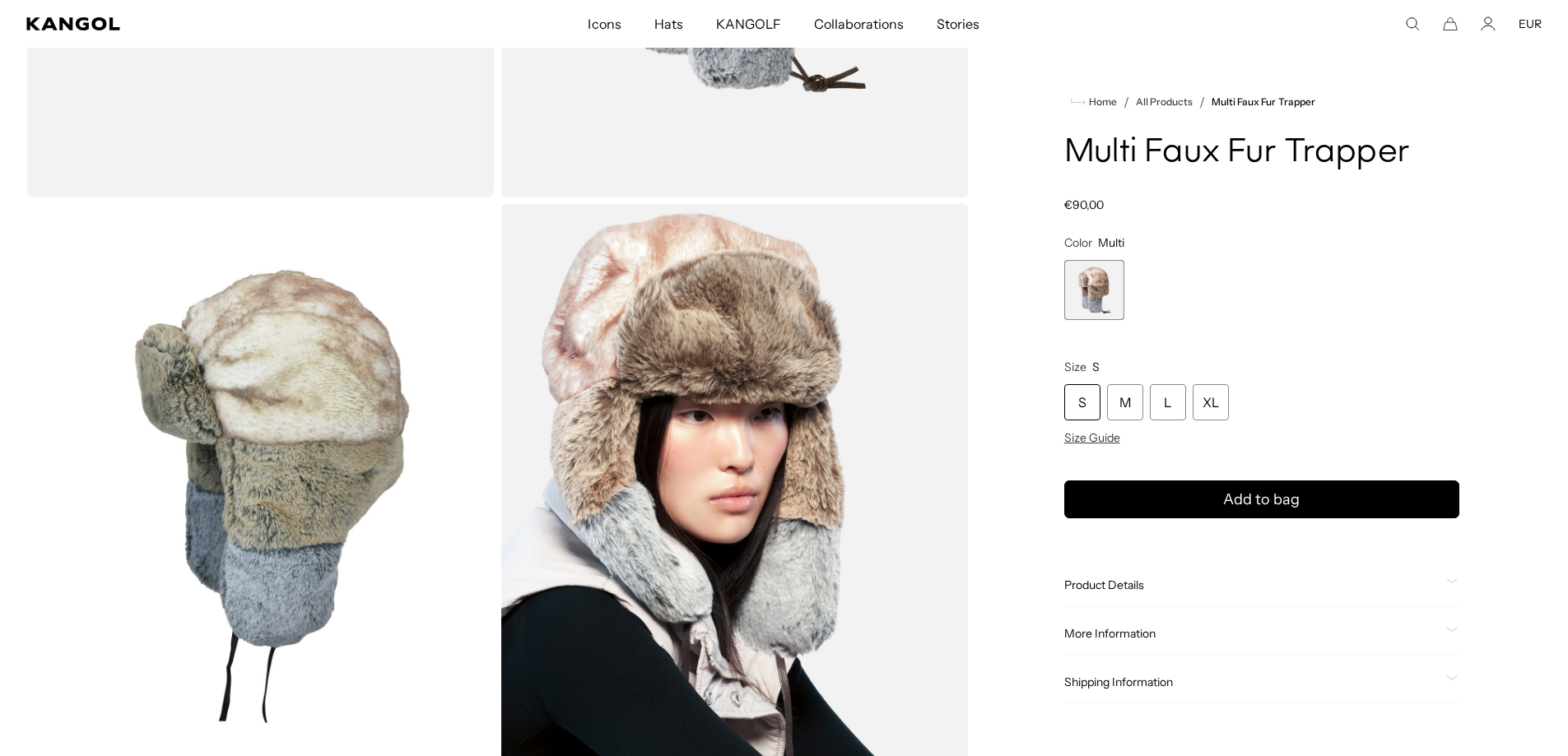
scroll to position [0, 339]
drag, startPoint x: 340, startPoint y: 417, endPoint x: 732, endPoint y: 418, distance: 392.0
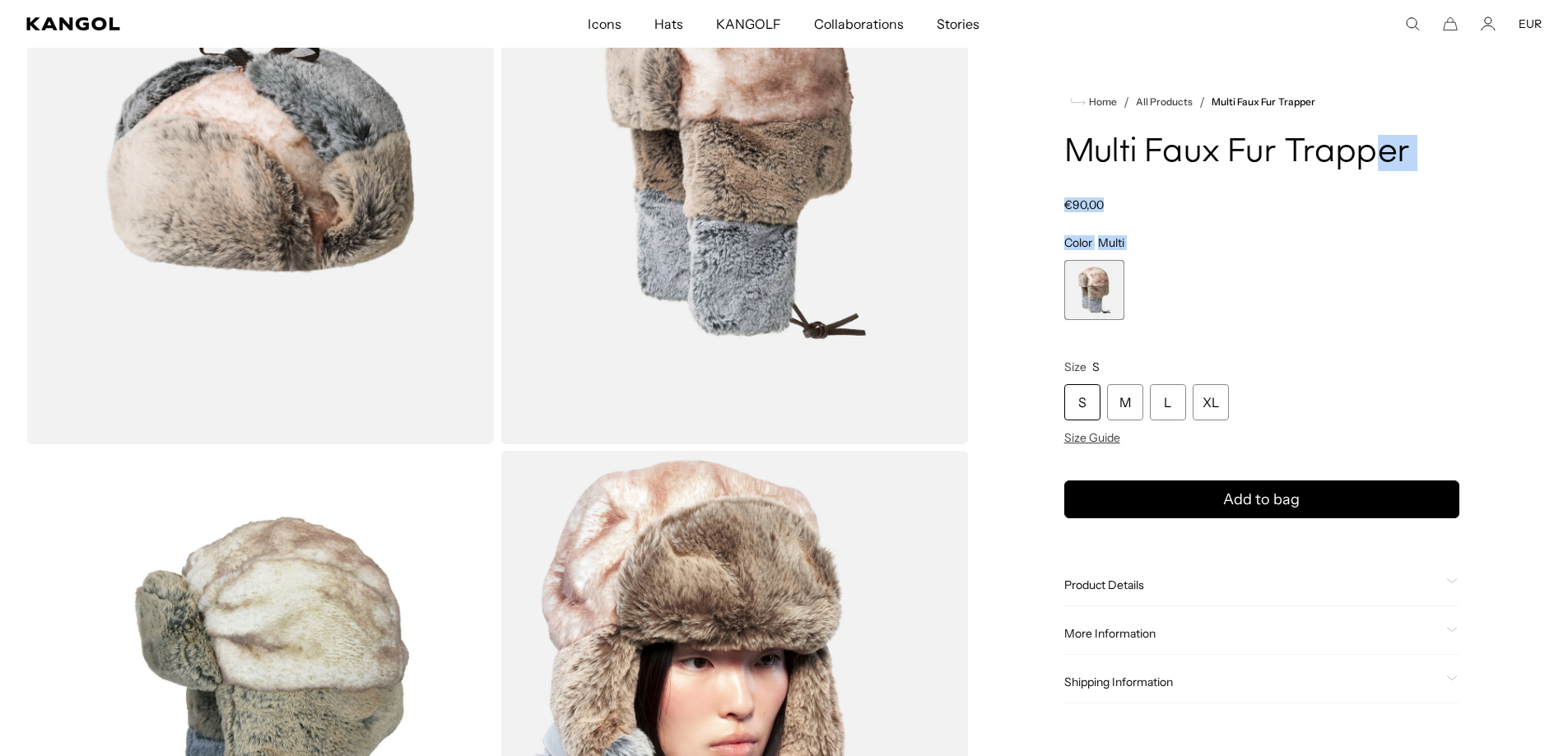
drag, startPoint x: 1062, startPoint y: 148, endPoint x: 1382, endPoint y: 148, distance: 320.0
click at [1382, 148] on div "Home / All Products / Multi Faux Fur Trapper Multi Faux Fur Trapper Regular pri…" at bounding box center [1262, 448] width 560 height 1177
click at [1403, 150] on h1 "Multi Faux Fur Trapper" at bounding box center [1261, 153] width 395 height 37
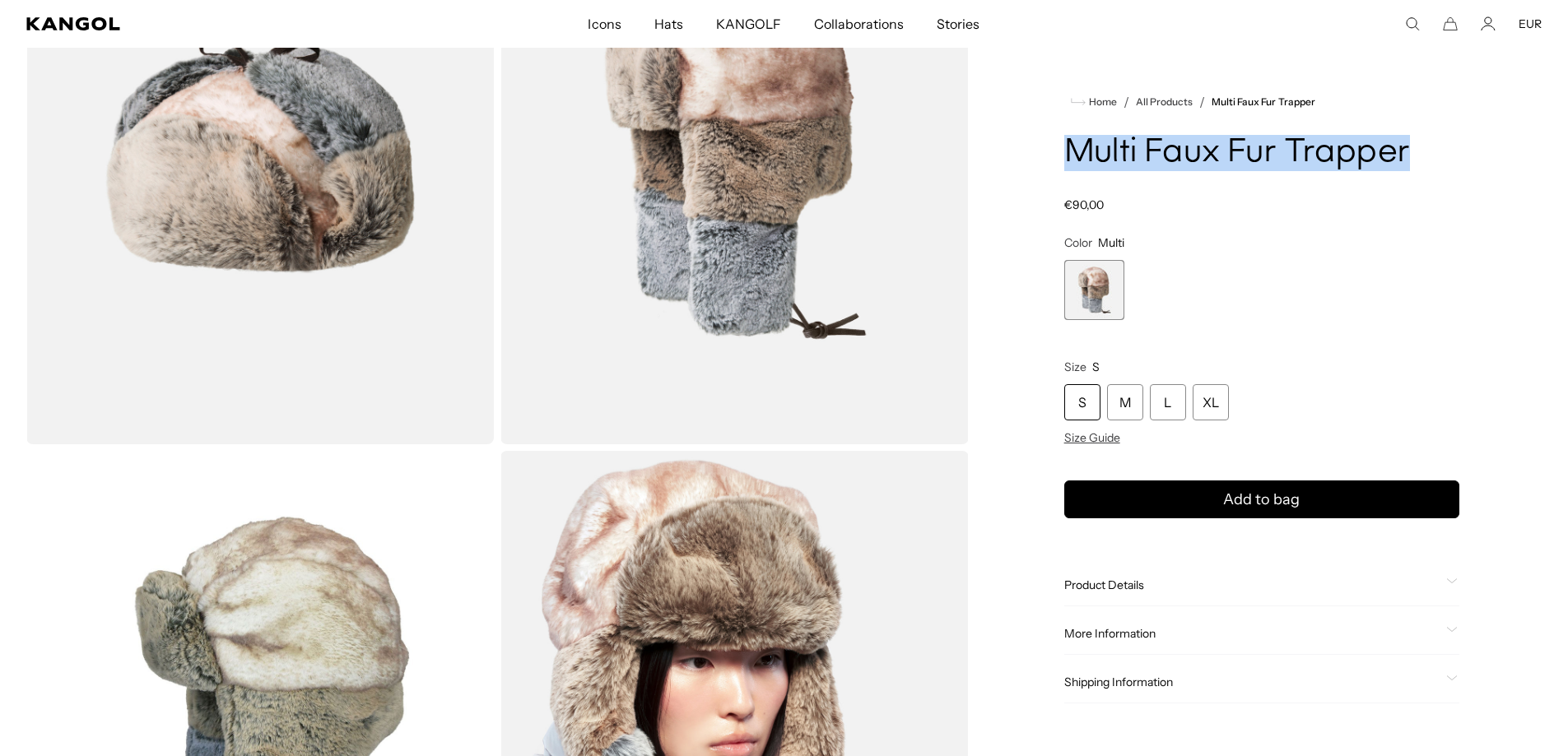
drag, startPoint x: 1069, startPoint y: 147, endPoint x: 1408, endPoint y: 148, distance: 339.0
click at [1408, 148] on h1 "Multi Faux Fur Trapper" at bounding box center [1261, 153] width 395 height 37
copy h1 "Multi Faux Fur Trapper"
click at [1150, 586] on span "Product Details" at bounding box center [1252, 586] width 376 height 15
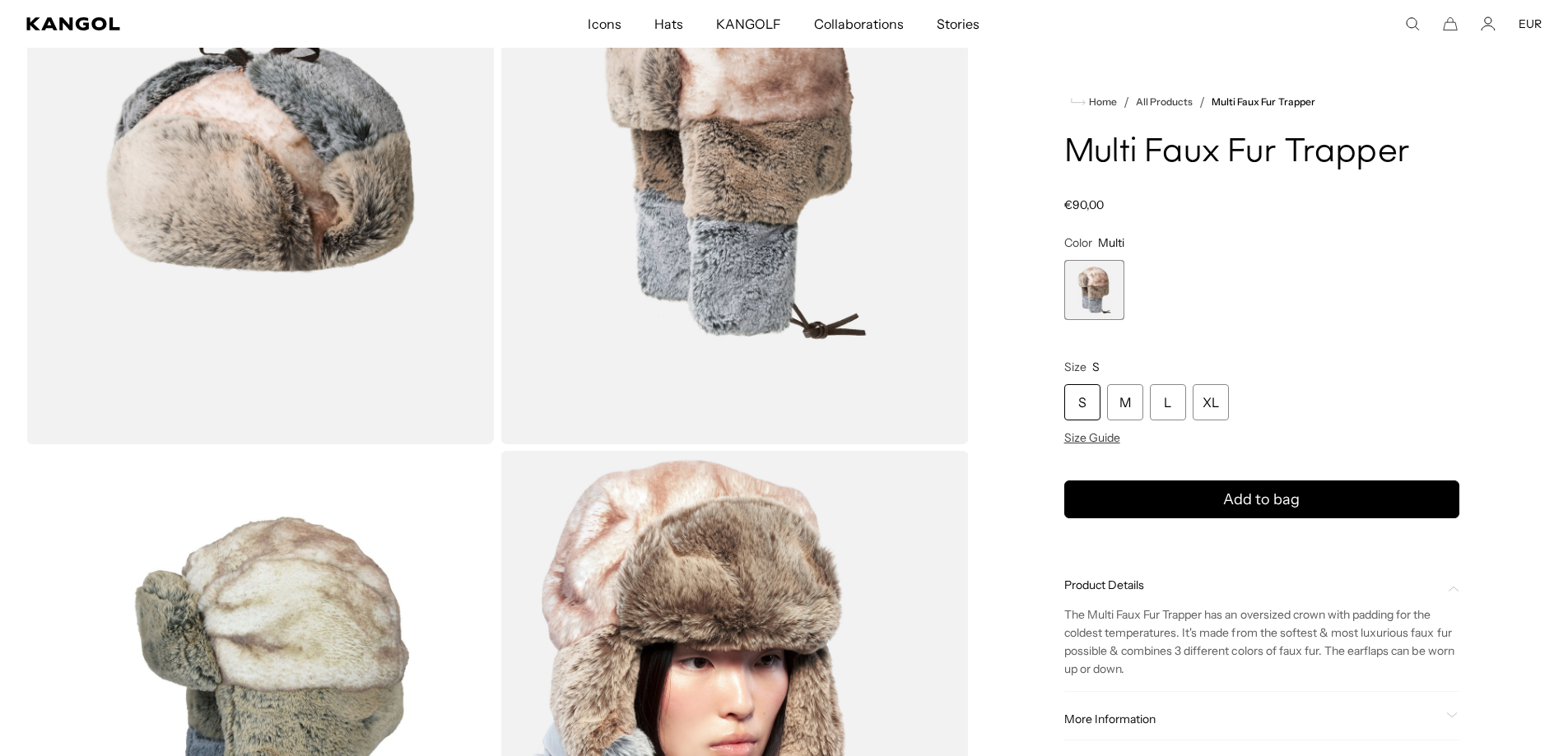
scroll to position [411, 0]
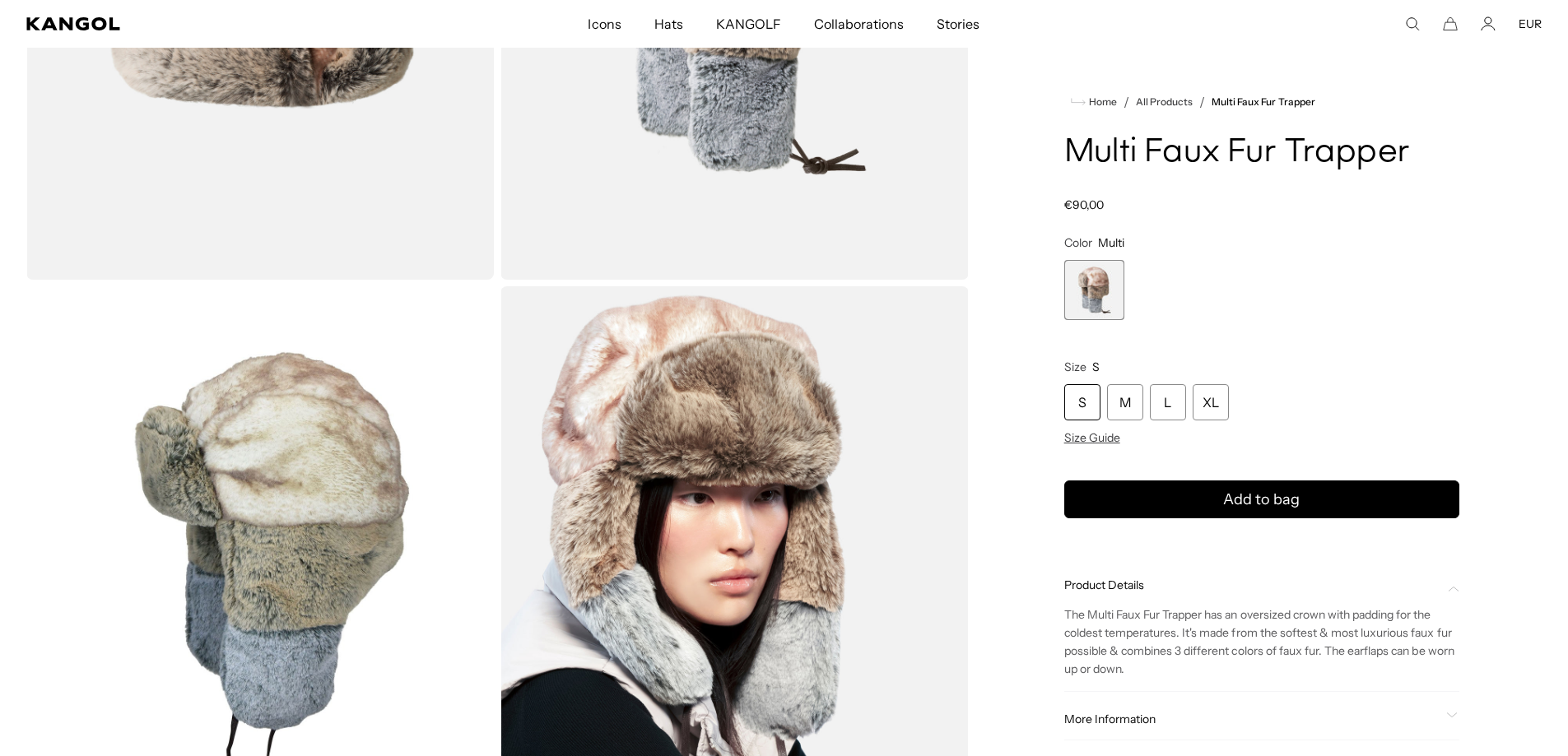
click at [1138, 718] on span "More Information" at bounding box center [1252, 719] width 376 height 15
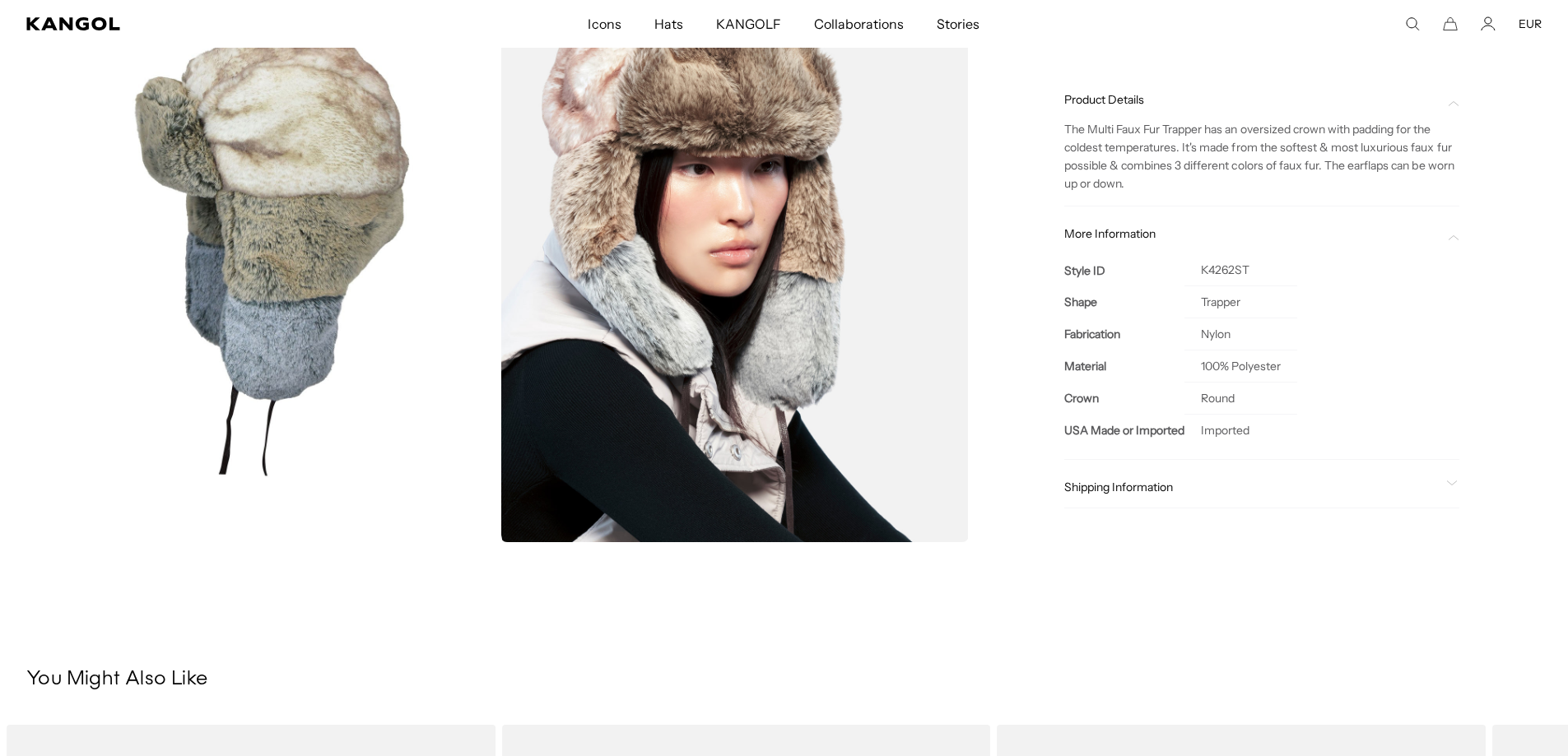
scroll to position [0, 339]
drag, startPoint x: 1058, startPoint y: 127, endPoint x: 1145, endPoint y: 183, distance: 103.5
click at [1143, 183] on p "The Multi Faux Fur Trapper has an oversized crown with padding for the coldest …" at bounding box center [1261, 157] width 395 height 72
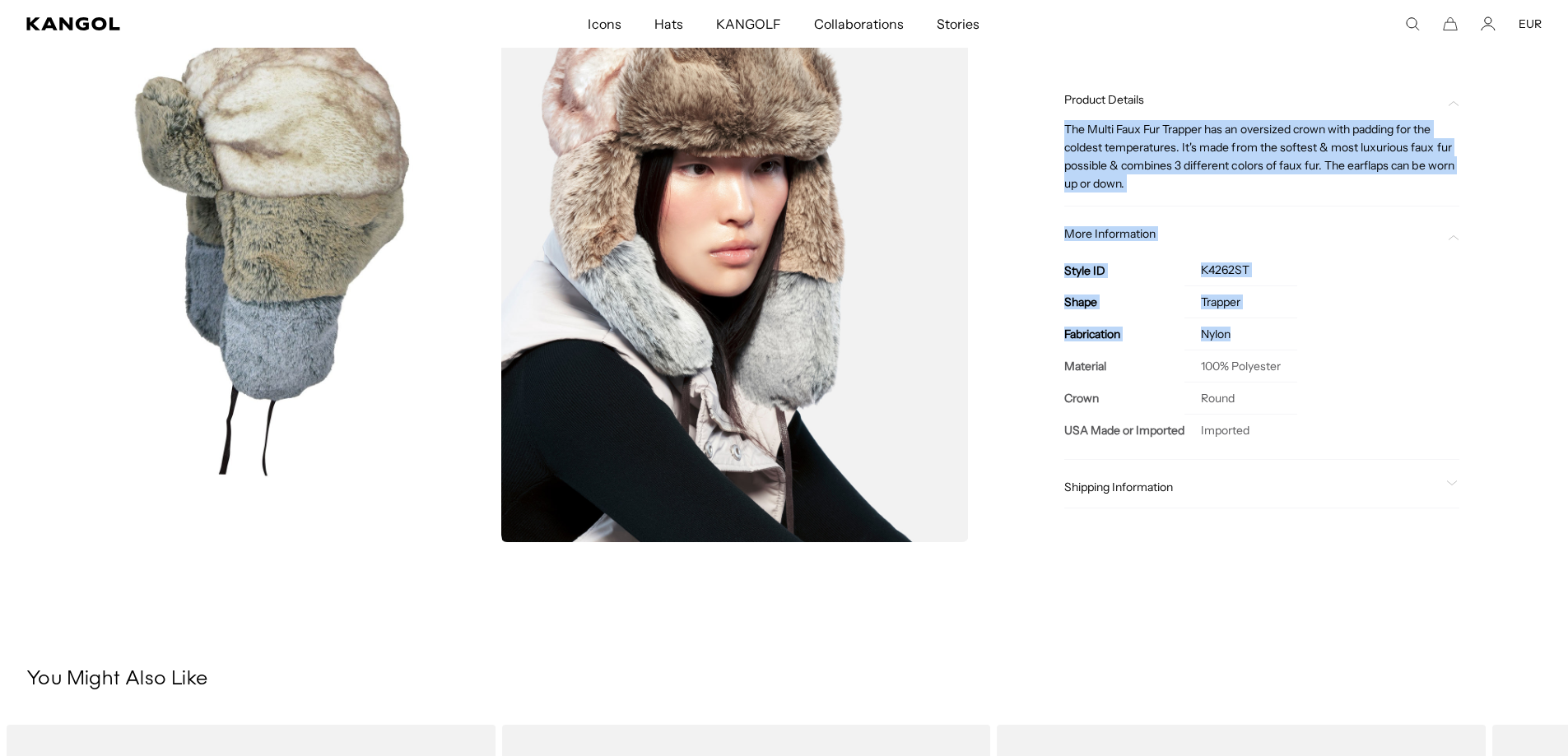
scroll to position [0, 0]
drag, startPoint x: 1067, startPoint y: 132, endPoint x: 1249, endPoint y: 401, distance: 324.8
click at [1249, 401] on div "Product Details The Multi Faux Fur Trapper has an oversized crown with padding …" at bounding box center [1261, 294] width 395 height 430
copy div "The Multi Faux Fur Trapper has an oversized crown with padding for the coldest …"
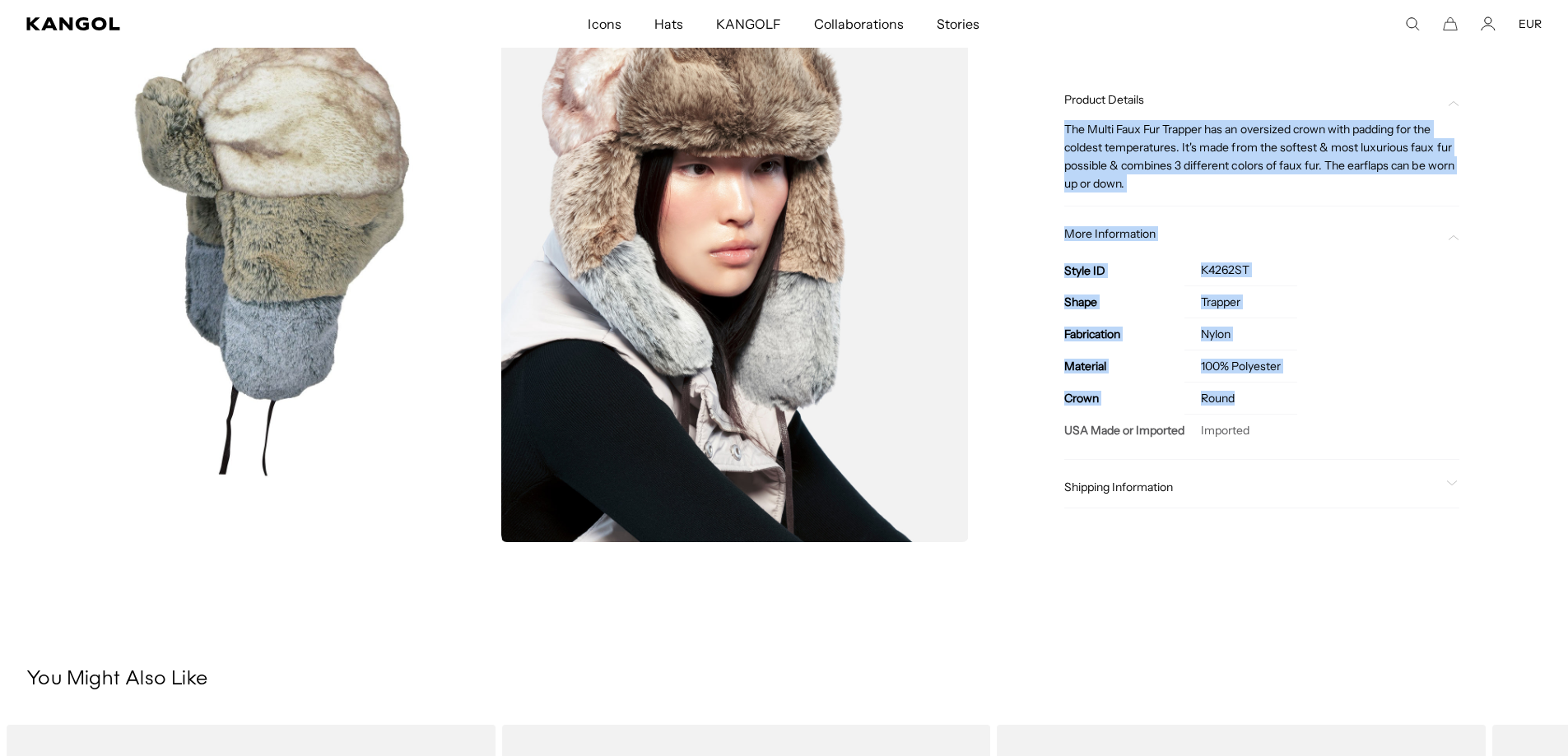
scroll to position [0, 339]
